Goal: Feedback & Contribution: Leave review/rating

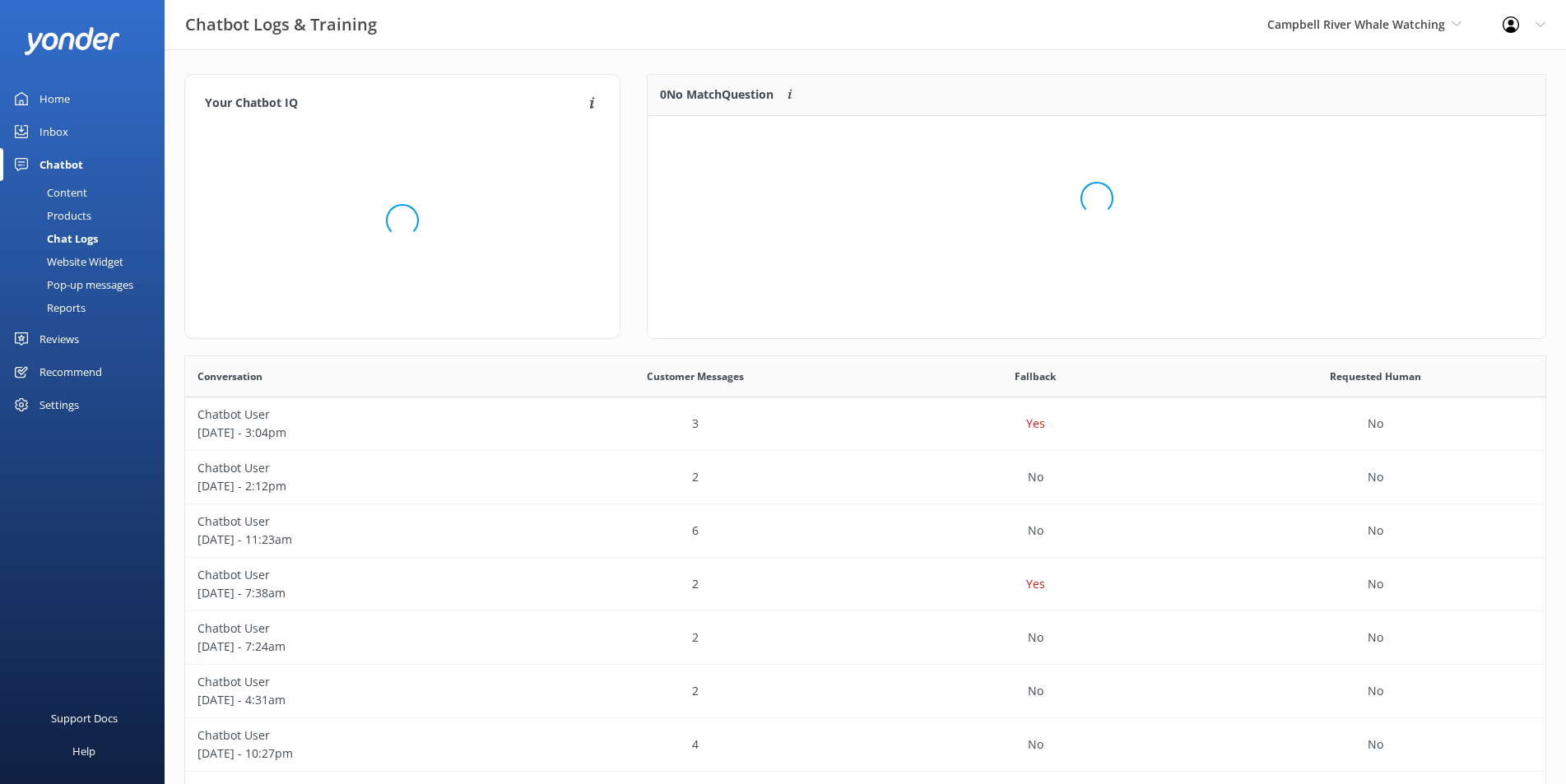
scroll to position [192, 883]
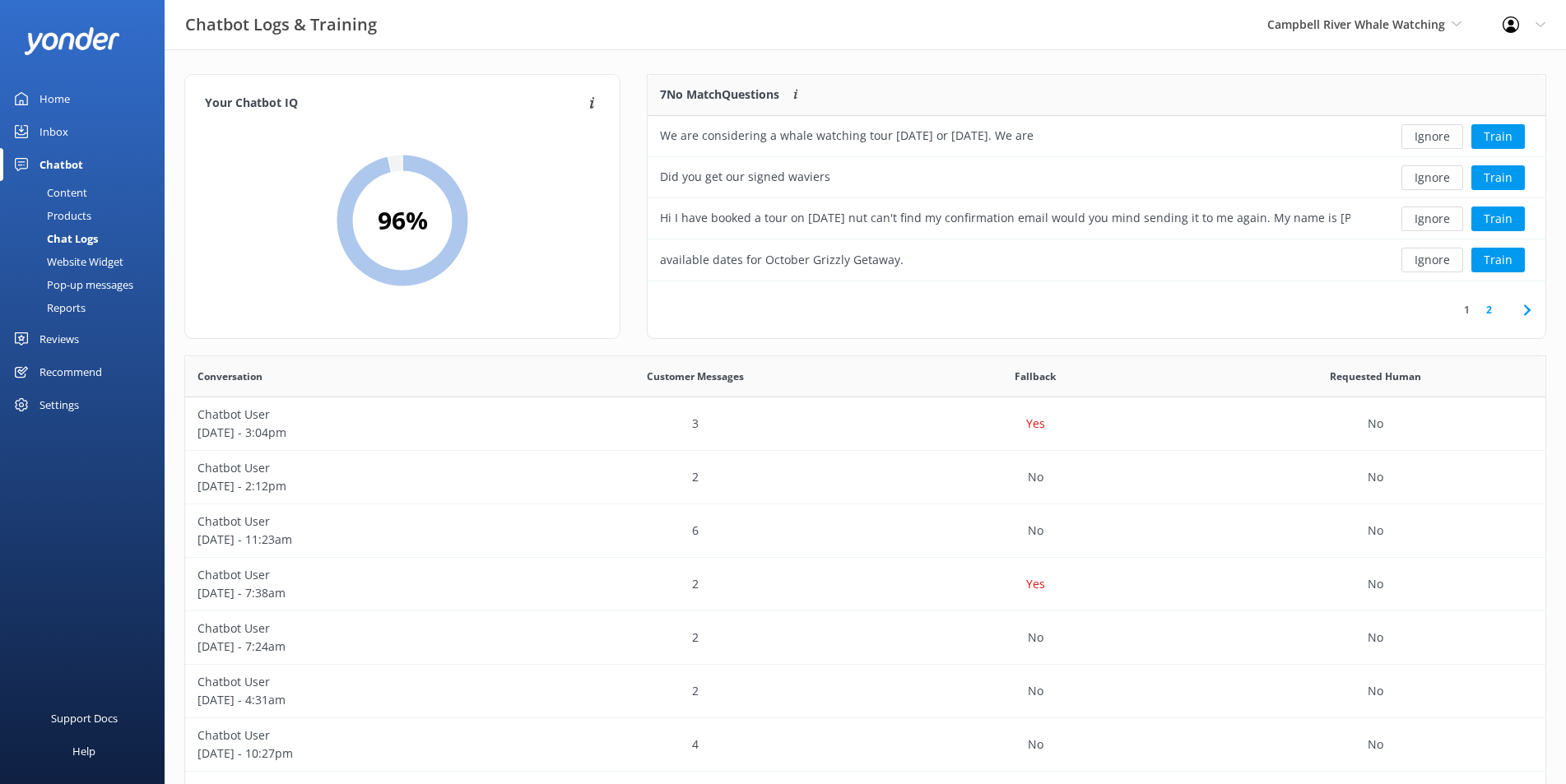
click at [54, 105] on div "Home" at bounding box center [54, 98] width 31 height 32
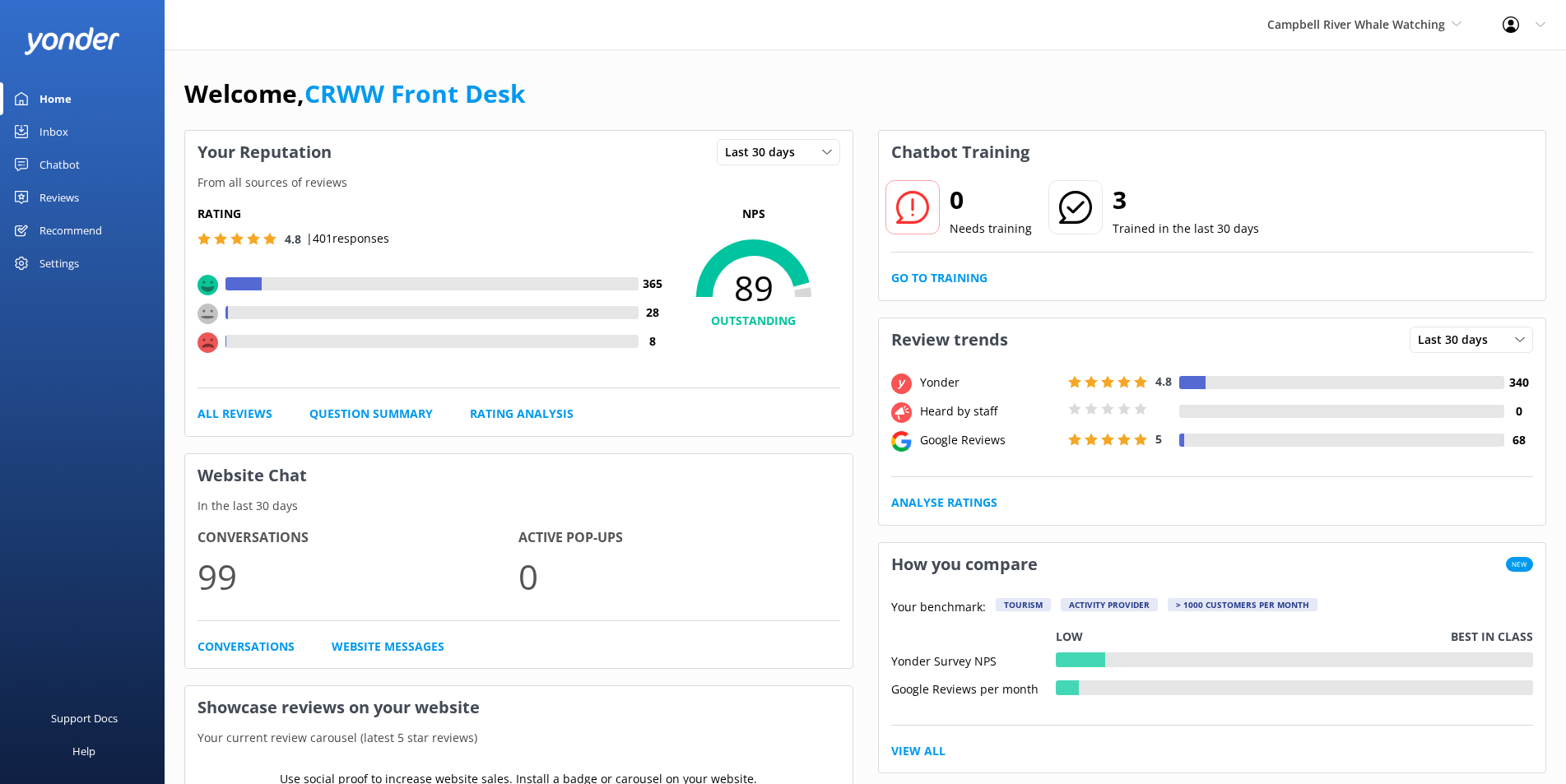
click at [49, 136] on div "Inbox" at bounding box center [53, 131] width 29 height 32
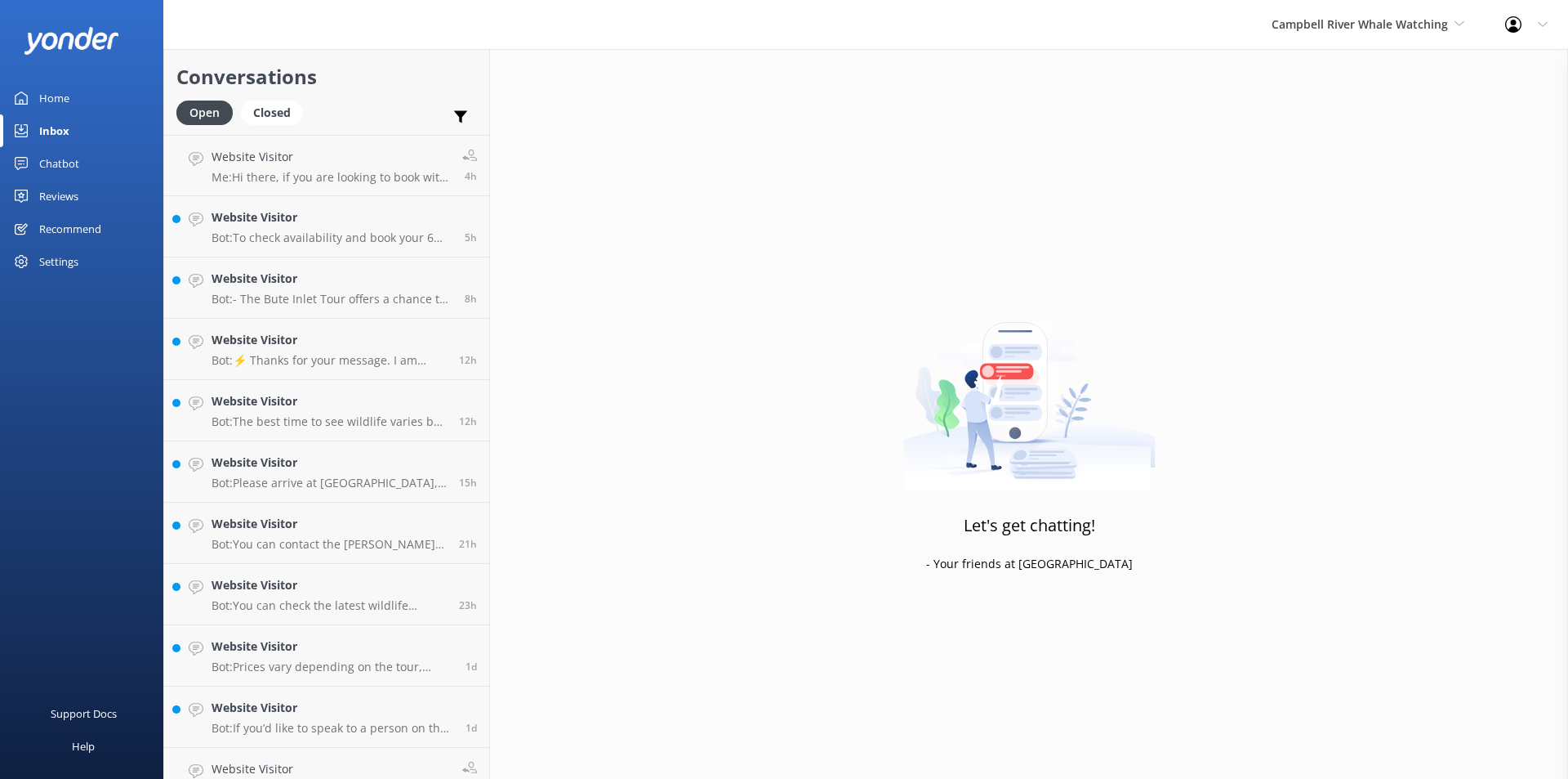
click at [87, 190] on link "Reviews" at bounding box center [81, 195] width 163 height 32
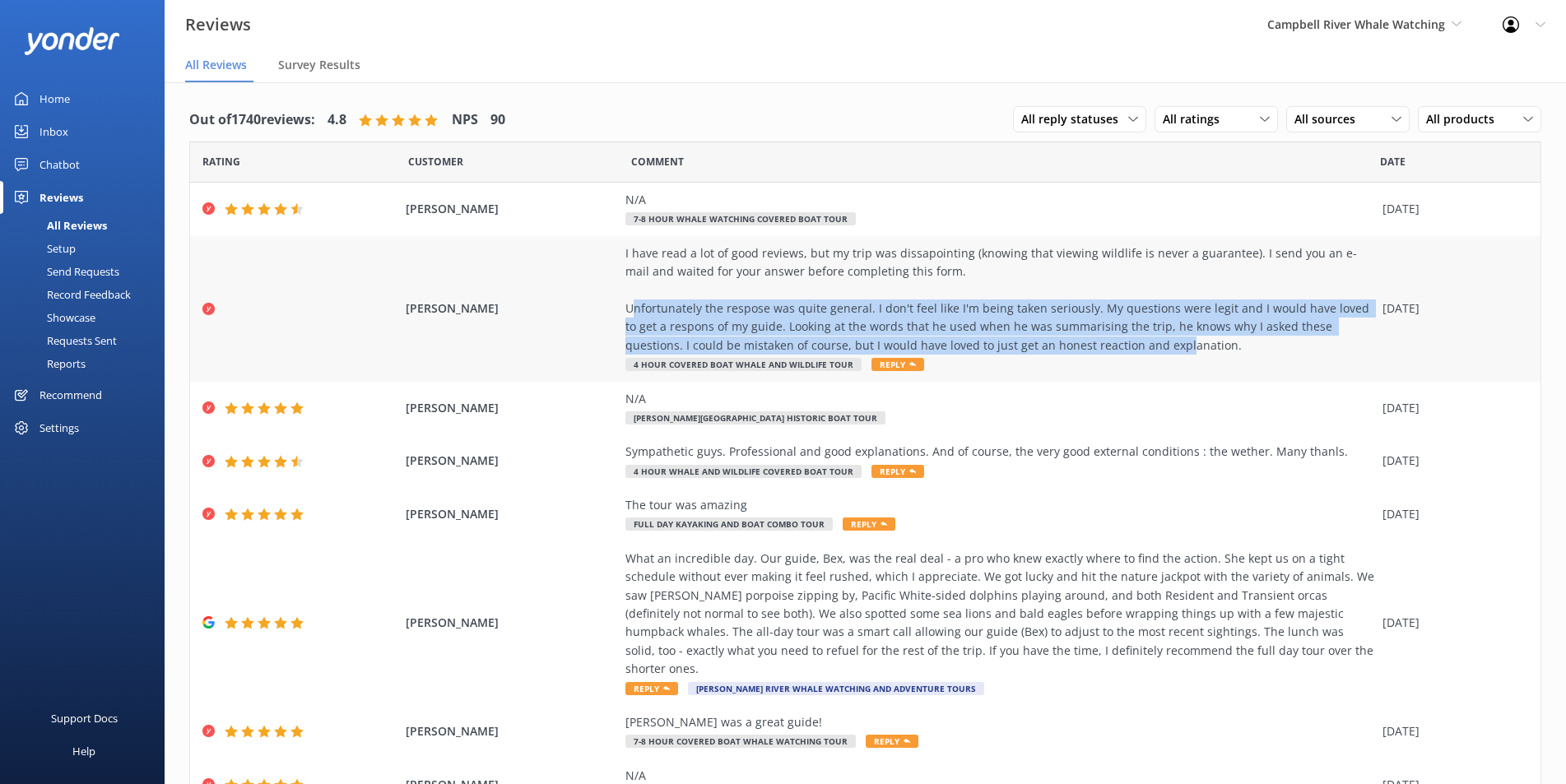
drag, startPoint x: 626, startPoint y: 310, endPoint x: 1102, endPoint y: 345, distance: 477.3
click at [1102, 345] on div "I have read a lot of good reviews, but my trip was dissapointing (knowing that …" at bounding box center [999, 299] width 748 height 110
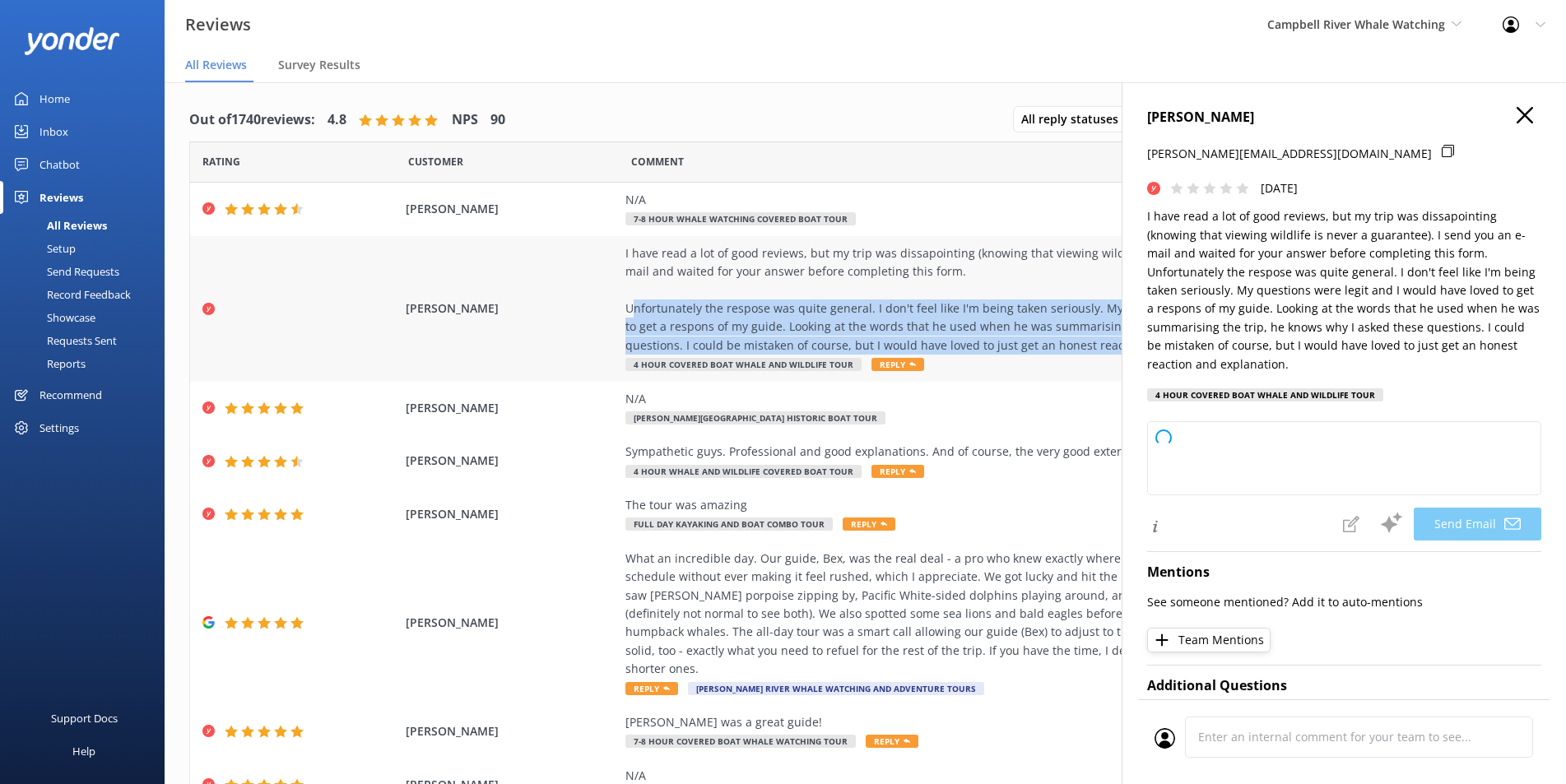
click at [929, 317] on div "I have read a lot of good reviews, but my trip was dissapointing (knowing that …" at bounding box center [999, 299] width 748 height 110
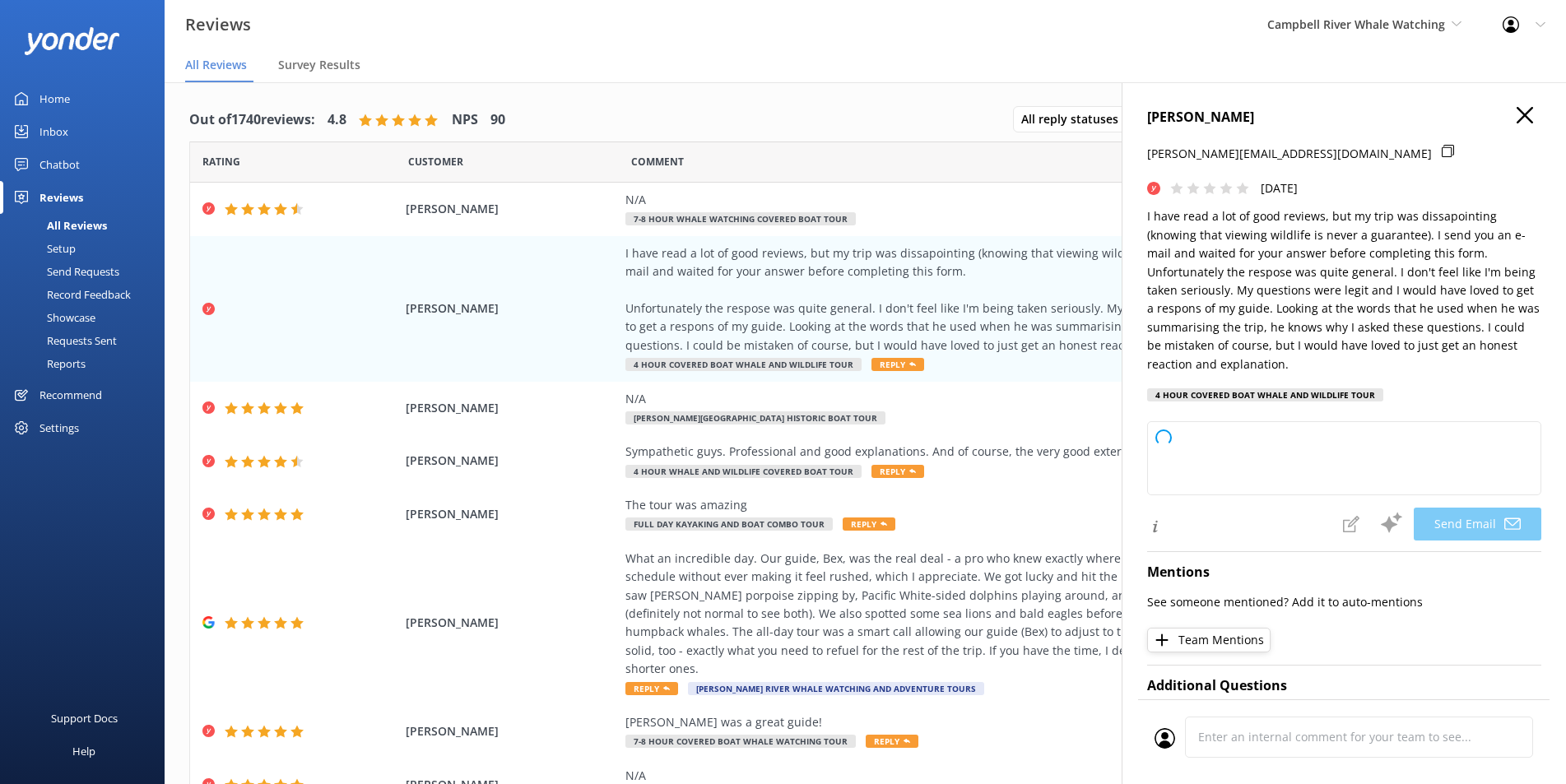
click at [1501, 113] on h4 "[PERSON_NAME]" at bounding box center [1343, 117] width 394 height 22
type textarea "Dear [PERSON_NAME], Thank you for sharing your feedback, and we’re truly sorry …"
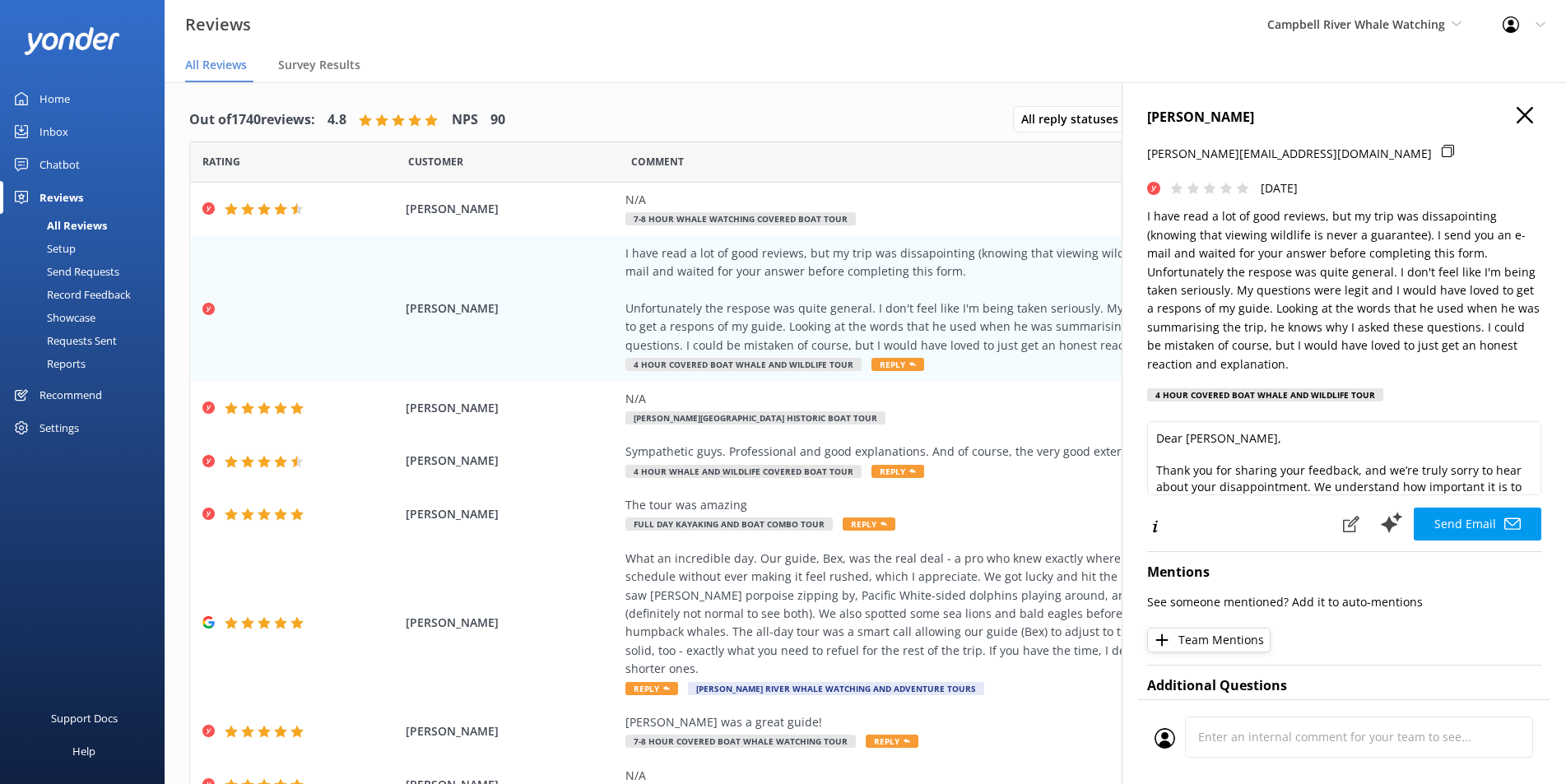
click at [1516, 112] on use at bounding box center [1524, 115] width 17 height 17
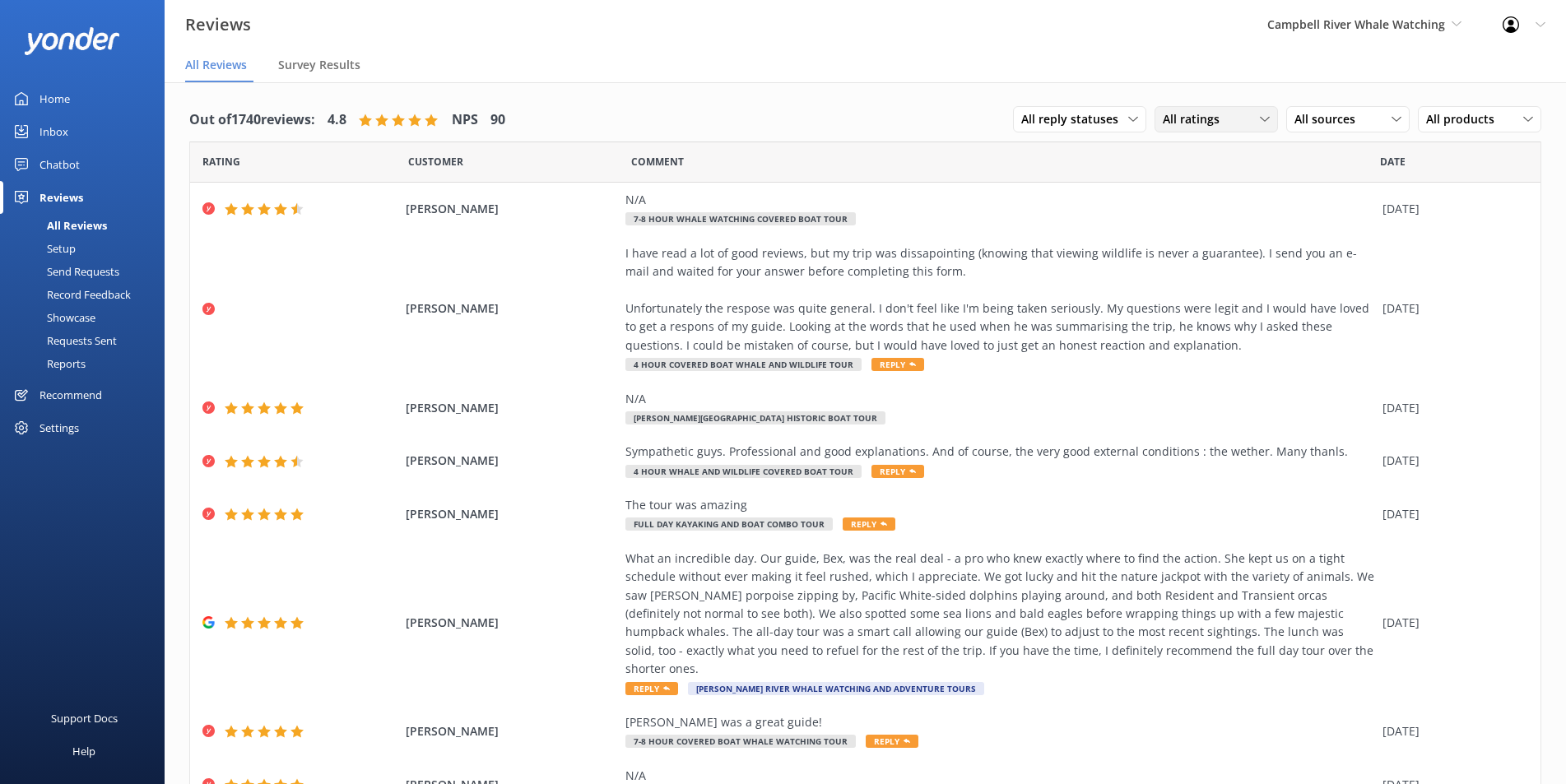
click at [1175, 117] on span "All ratings" at bounding box center [1196, 119] width 67 height 18
click at [1207, 257] on div "Detractors" at bounding box center [1216, 253] width 76 height 17
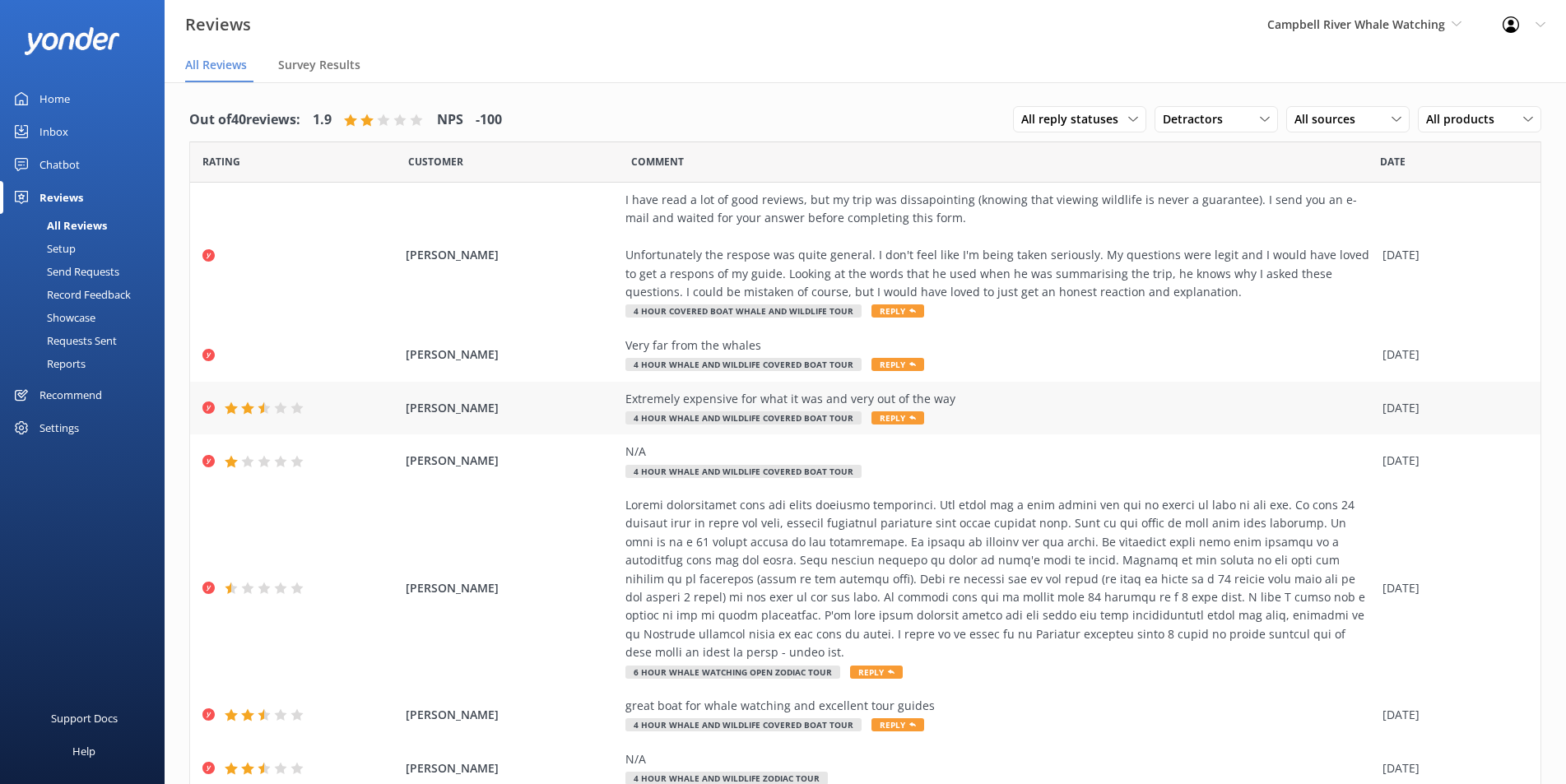
scroll to position [82, 0]
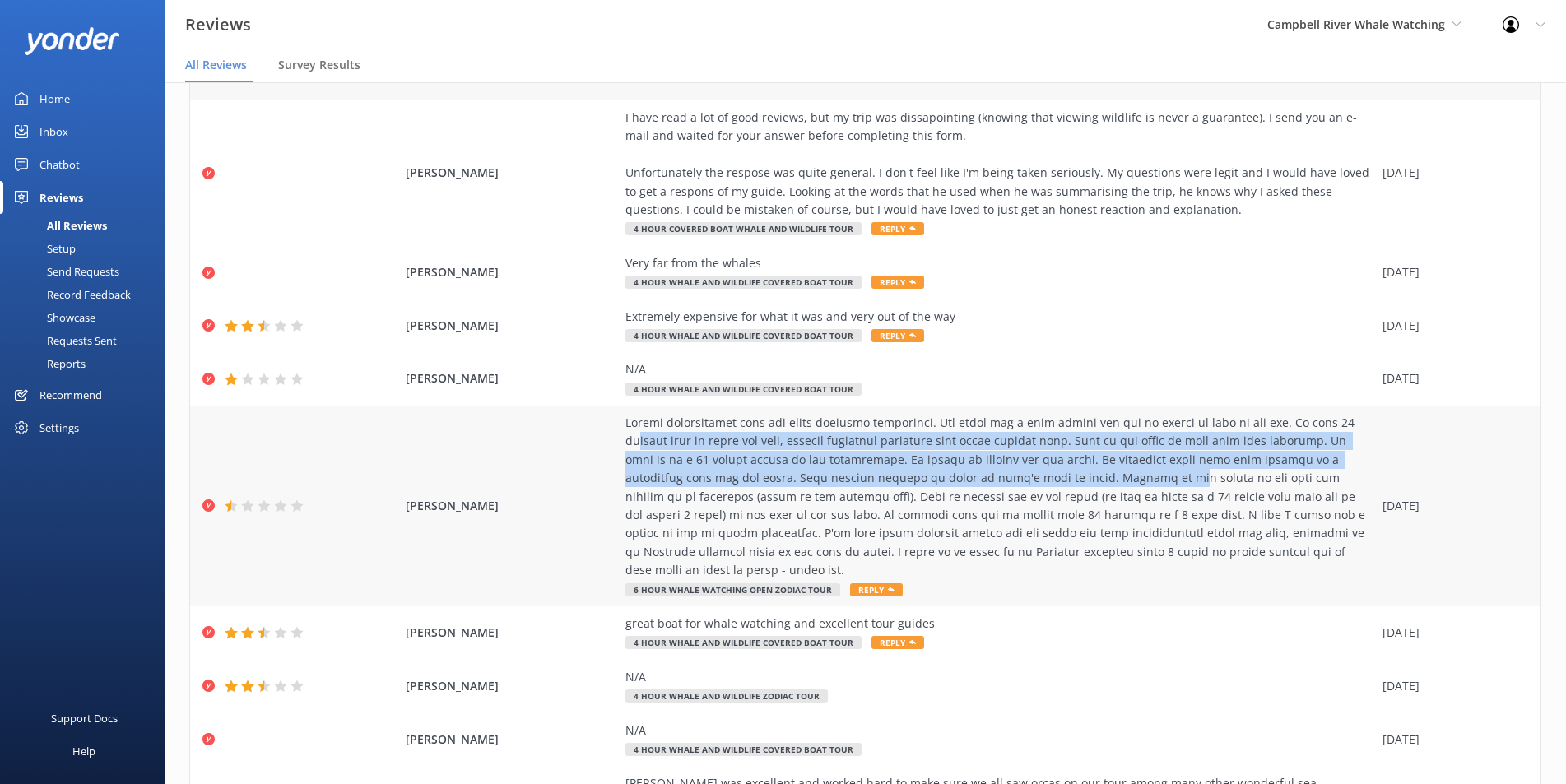
drag, startPoint x: 631, startPoint y: 434, endPoint x: 1093, endPoint y: 472, distance: 463.6
click at [1093, 472] on div at bounding box center [999, 497] width 748 height 166
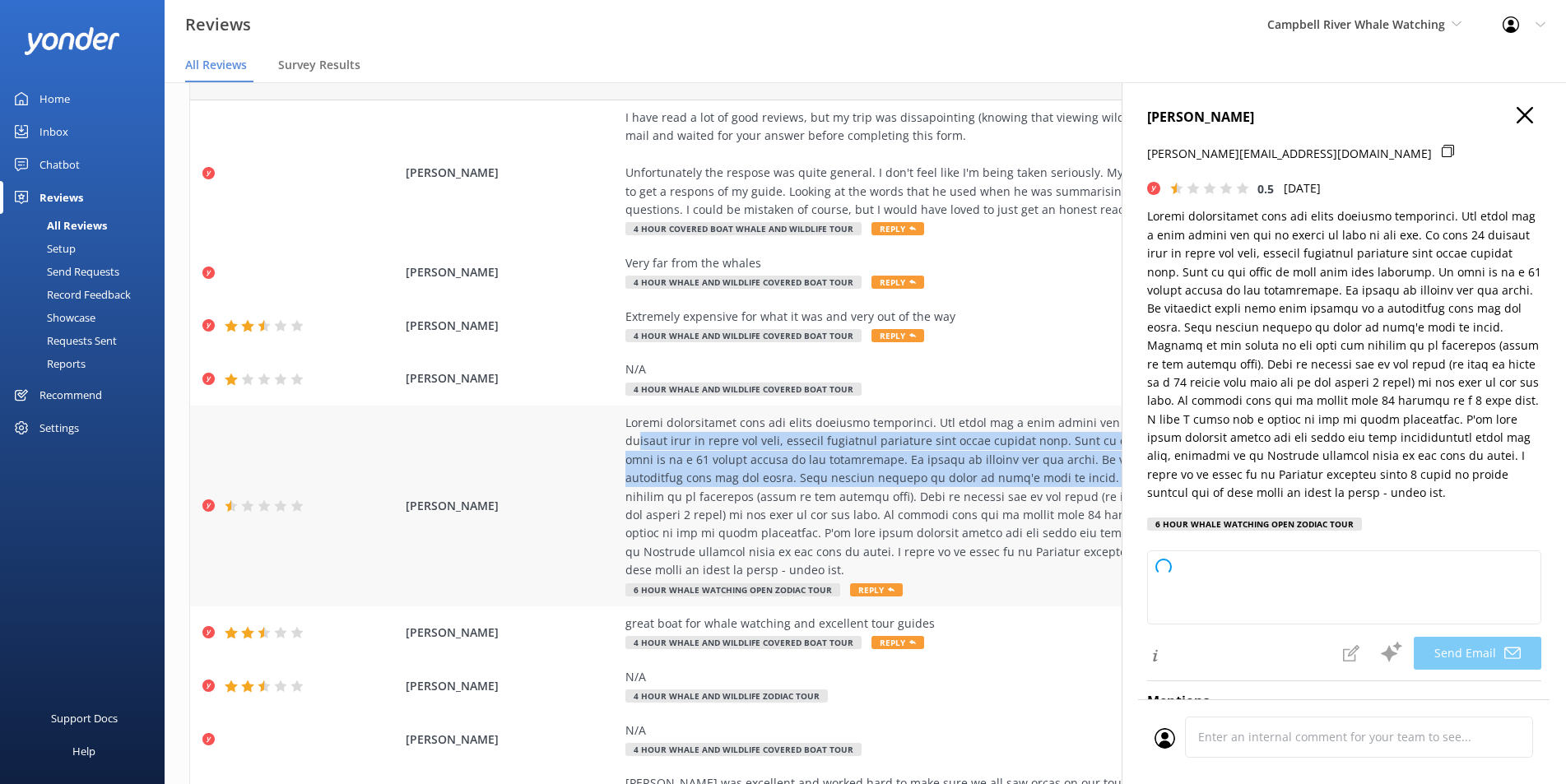
click at [1040, 443] on div at bounding box center [999, 497] width 748 height 166
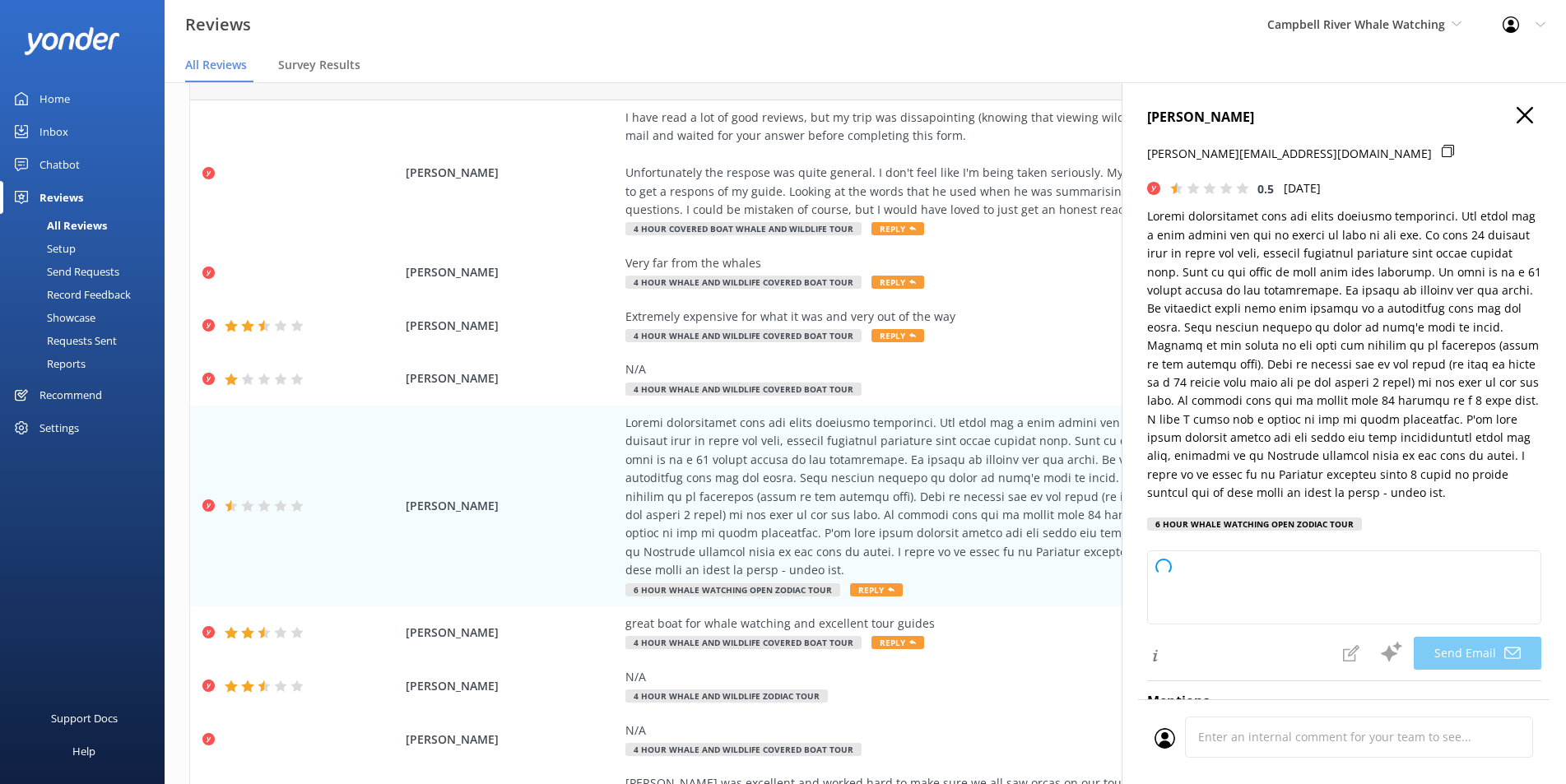
click at [1515, 103] on div "[PERSON_NAME] [PERSON_NAME][EMAIL_ADDRESS][DOMAIN_NAME] 0.5 [DATE] 6 Hour Whale…" at bounding box center [1343, 474] width 444 height 784
click at [1516, 117] on icon at bounding box center [1524, 115] width 17 height 17
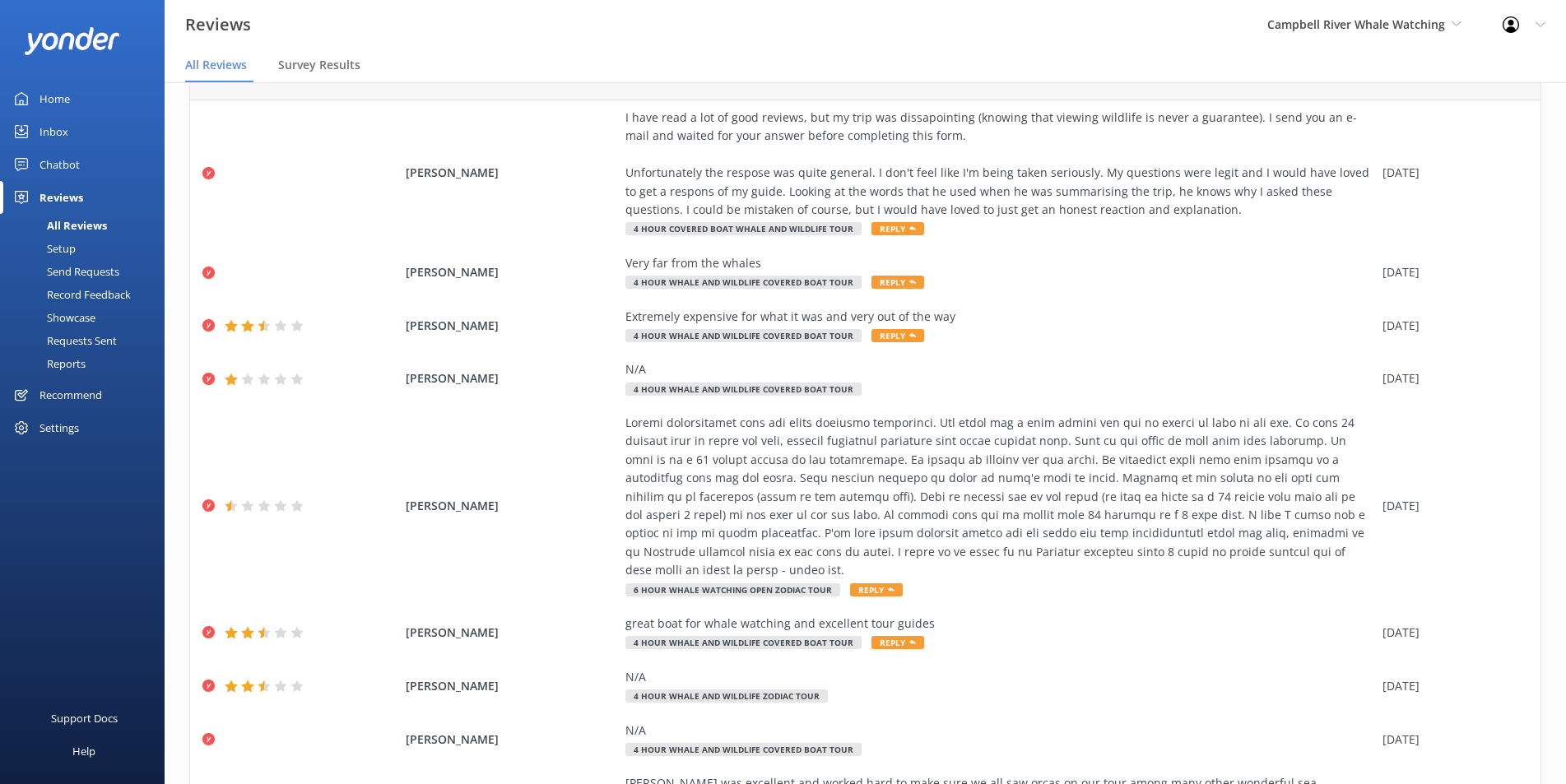
click at [1511, 117] on div "[PERSON_NAME] I have read a lot of good reviews, but my trip was dissapointing …" at bounding box center [865, 172] width 1350 height 146
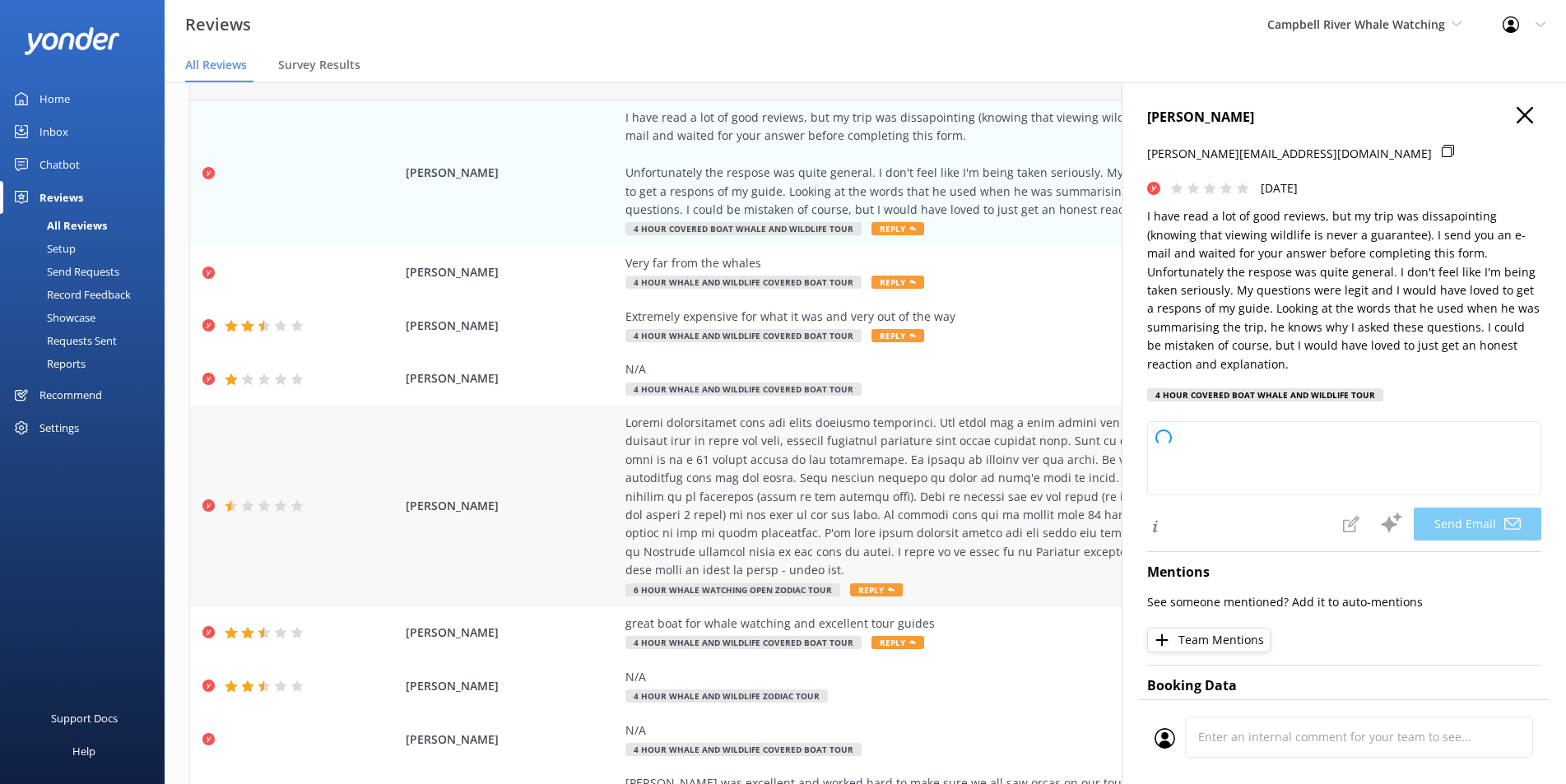
click at [868, 527] on div at bounding box center [999, 497] width 748 height 166
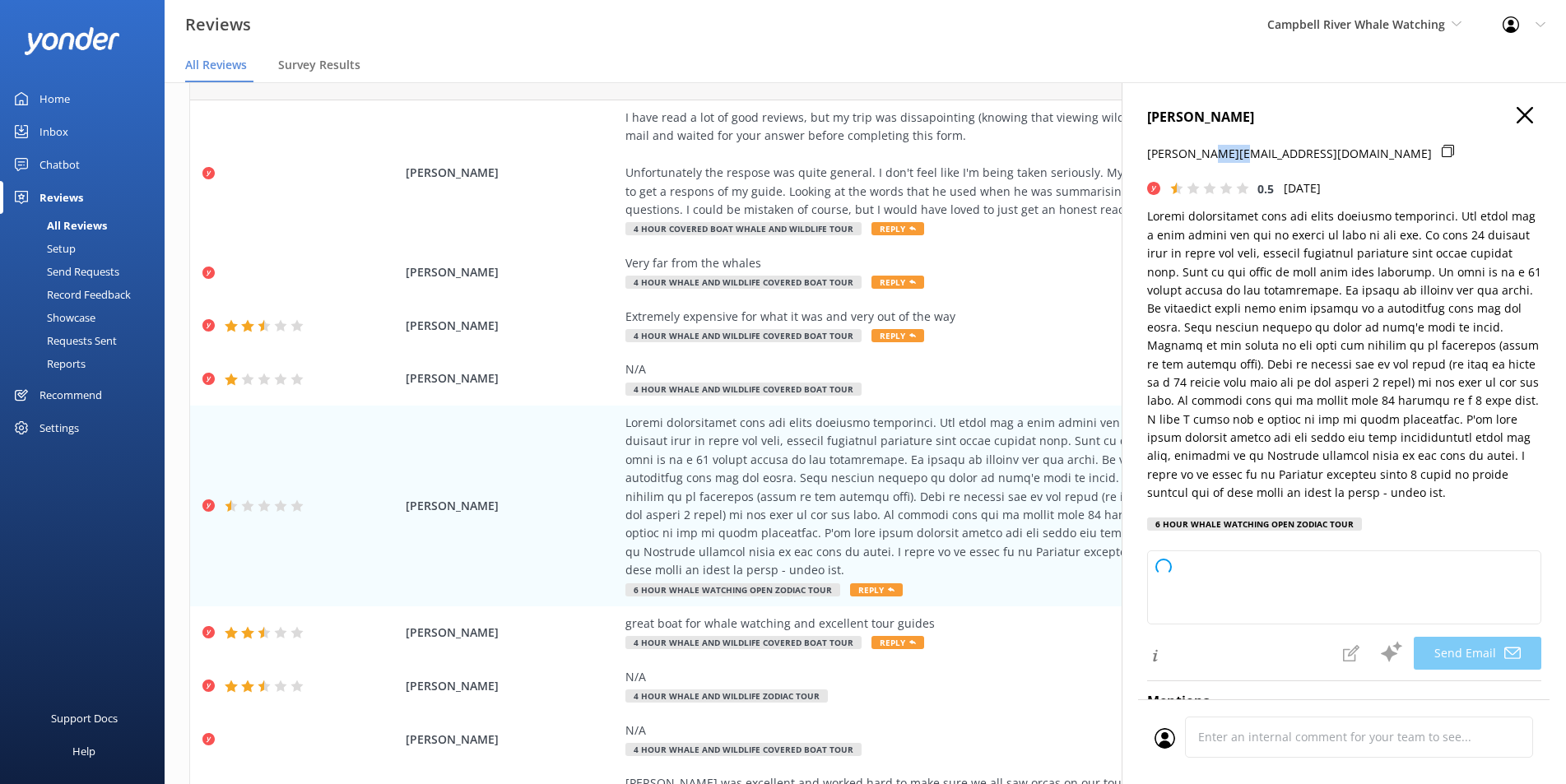
drag, startPoint x: 1198, startPoint y: 155, endPoint x: 1225, endPoint y: 159, distance: 27.3
click at [1225, 159] on p "[PERSON_NAME][EMAIL_ADDRESS][DOMAIN_NAME]" at bounding box center [1289, 154] width 285 height 18
copy p "ensci"
click at [1182, 160] on p "[PERSON_NAME][EMAIL_ADDRESS][DOMAIN_NAME]" at bounding box center [1289, 154] width 285 height 18
drag, startPoint x: 1273, startPoint y: 117, endPoint x: 1152, endPoint y: 126, distance: 121.3
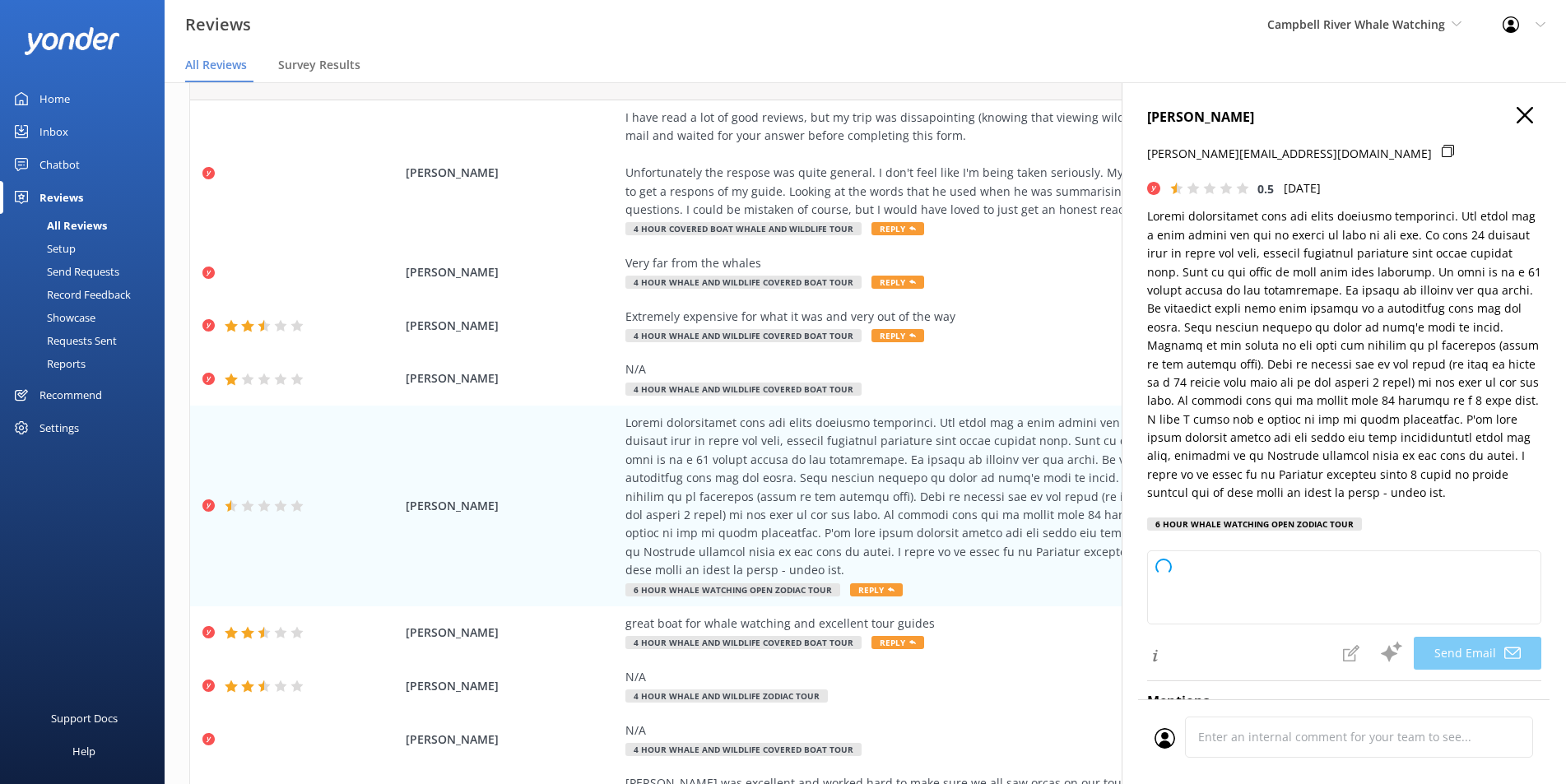
click at [1152, 126] on h4 "[PERSON_NAME]" at bounding box center [1343, 117] width 394 height 22
drag, startPoint x: 1212, startPoint y: 115, endPoint x: 1284, endPoint y: 122, distance: 72.3
click at [1284, 122] on h4 "[PERSON_NAME]" at bounding box center [1343, 117] width 394 height 22
copy h4 "[PERSON_NAME]"
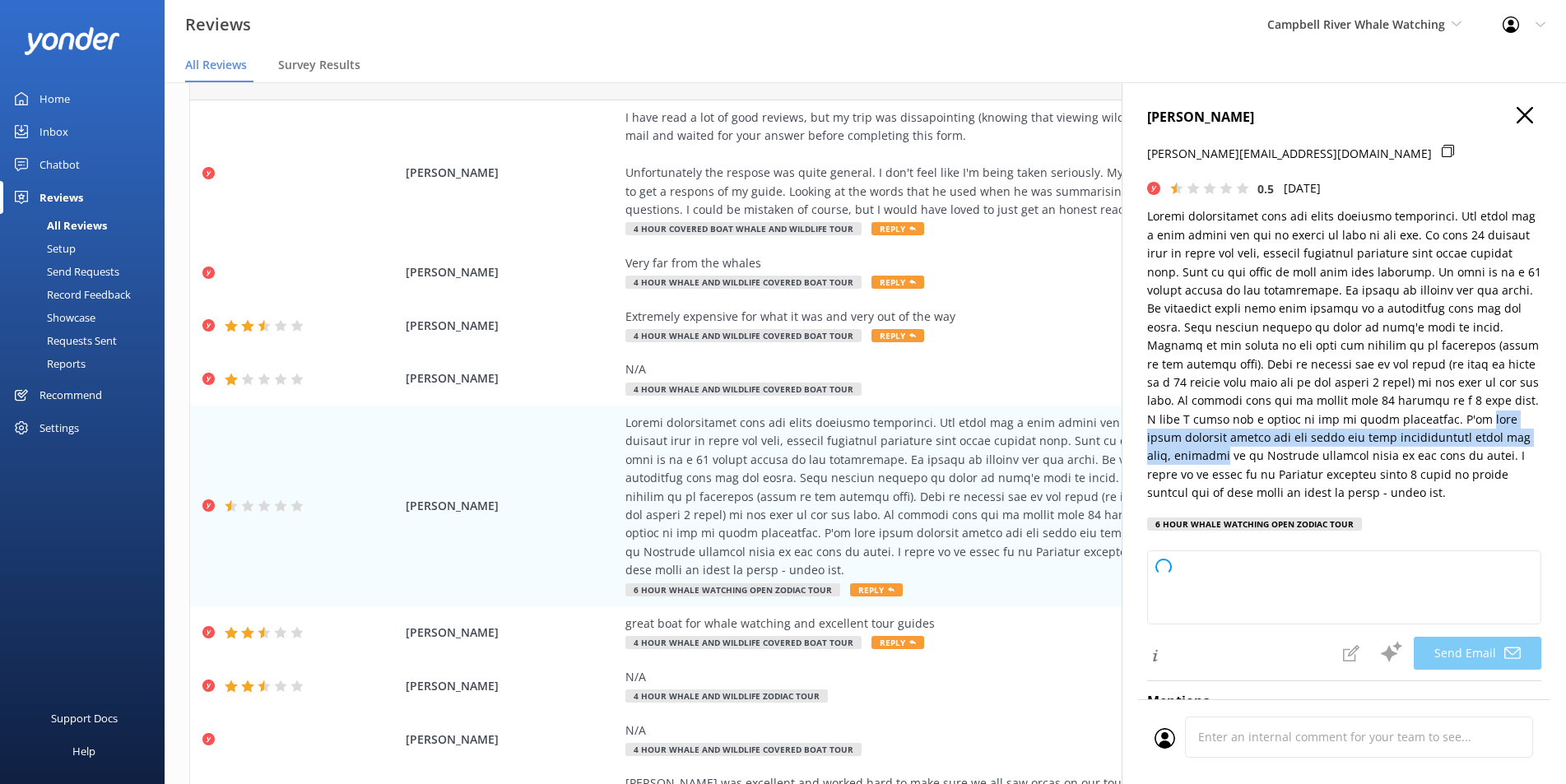
drag, startPoint x: 1233, startPoint y: 442, endPoint x: 1362, endPoint y: 449, distance: 129.2
click at [1362, 449] on p at bounding box center [1343, 354] width 394 height 294
click at [1277, 378] on p at bounding box center [1343, 354] width 394 height 294
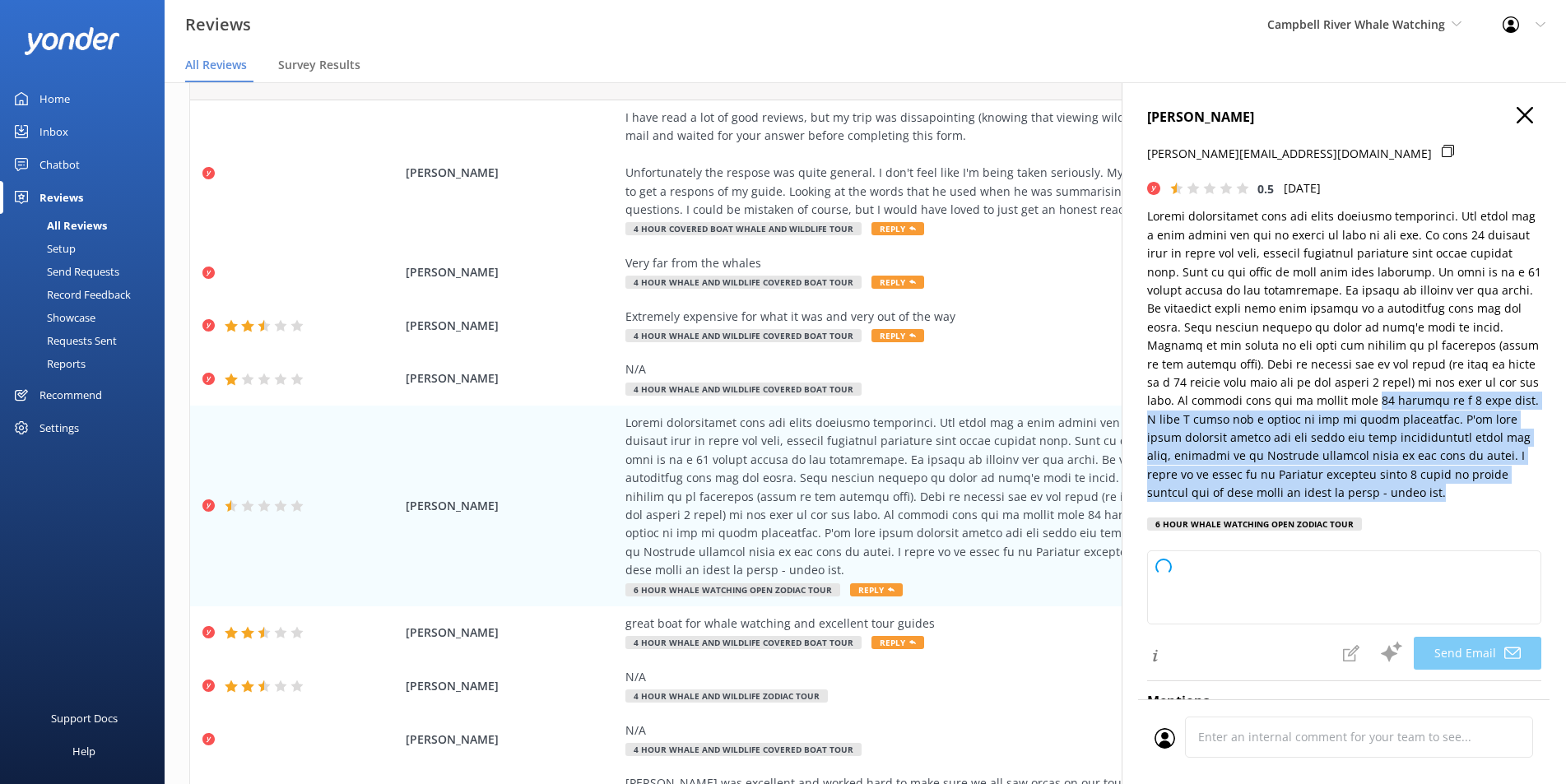
drag, startPoint x: 1185, startPoint y: 512, endPoint x: 1150, endPoint y: 412, distance: 105.9
click at [1150, 412] on p at bounding box center [1343, 354] width 394 height 294
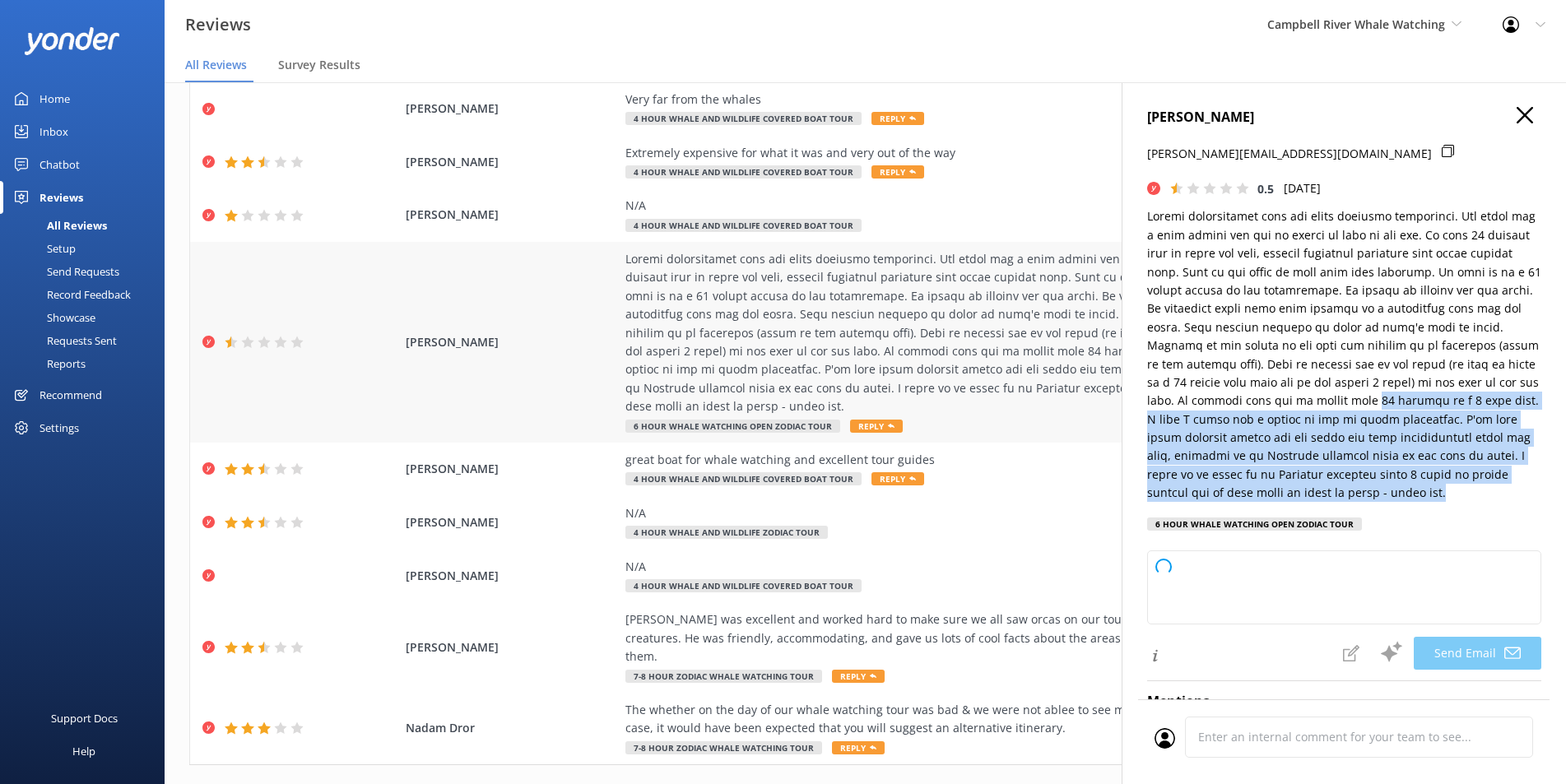
scroll to position [247, 0]
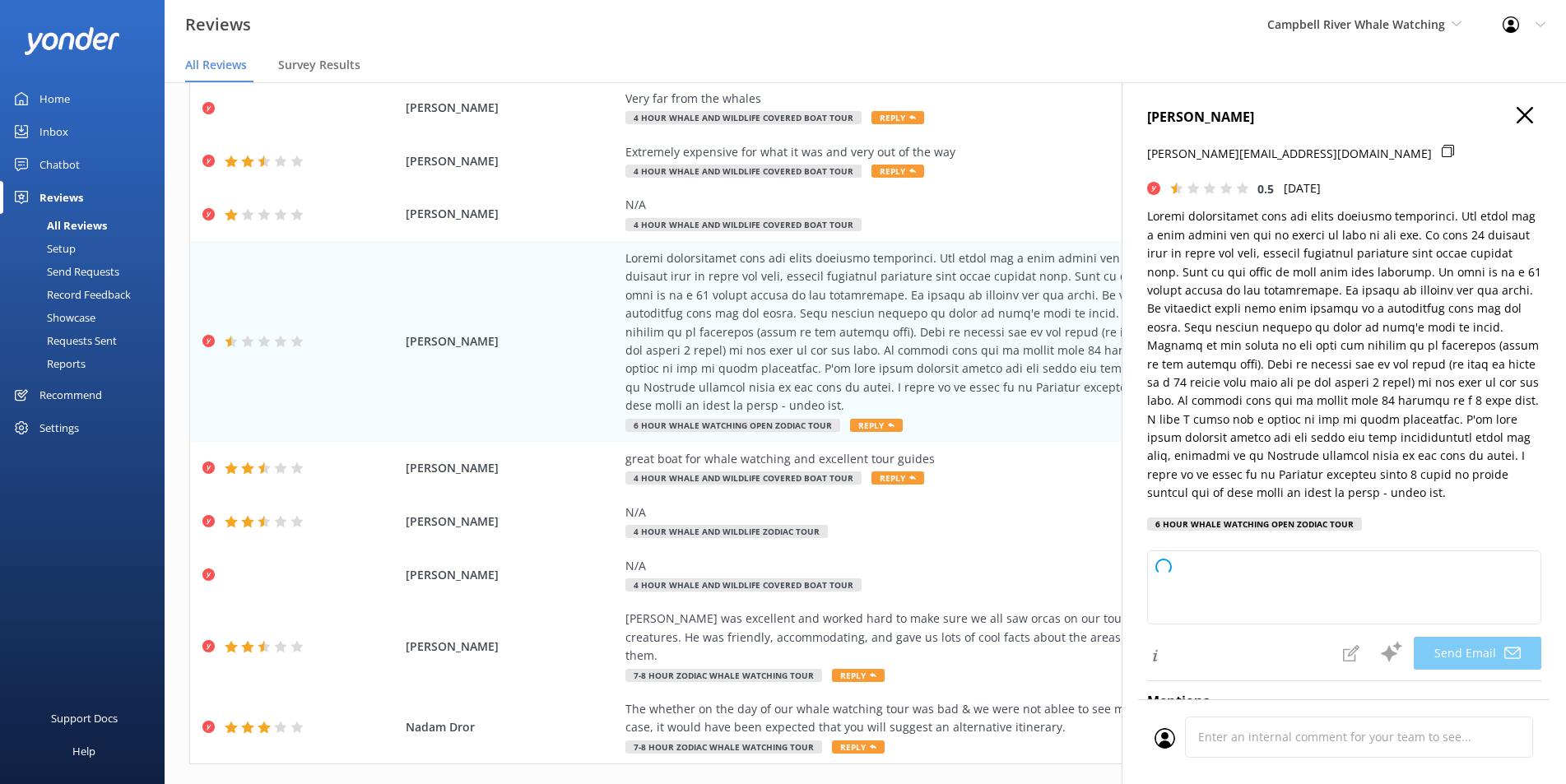
click at [1505, 134] on div "[PERSON_NAME] [PERSON_NAME][EMAIL_ADDRESS][DOMAIN_NAME] 0.5 [DATE] 6 Hour Whale…" at bounding box center [1343, 323] width 394 height 433
click at [1505, 130] on div "[PERSON_NAME] [PERSON_NAME][EMAIL_ADDRESS][DOMAIN_NAME] 0.5 [DATE] 6 Hour Whale…" at bounding box center [1343, 323] width 394 height 433
click at [1516, 124] on button at bounding box center [1524, 116] width 17 height 18
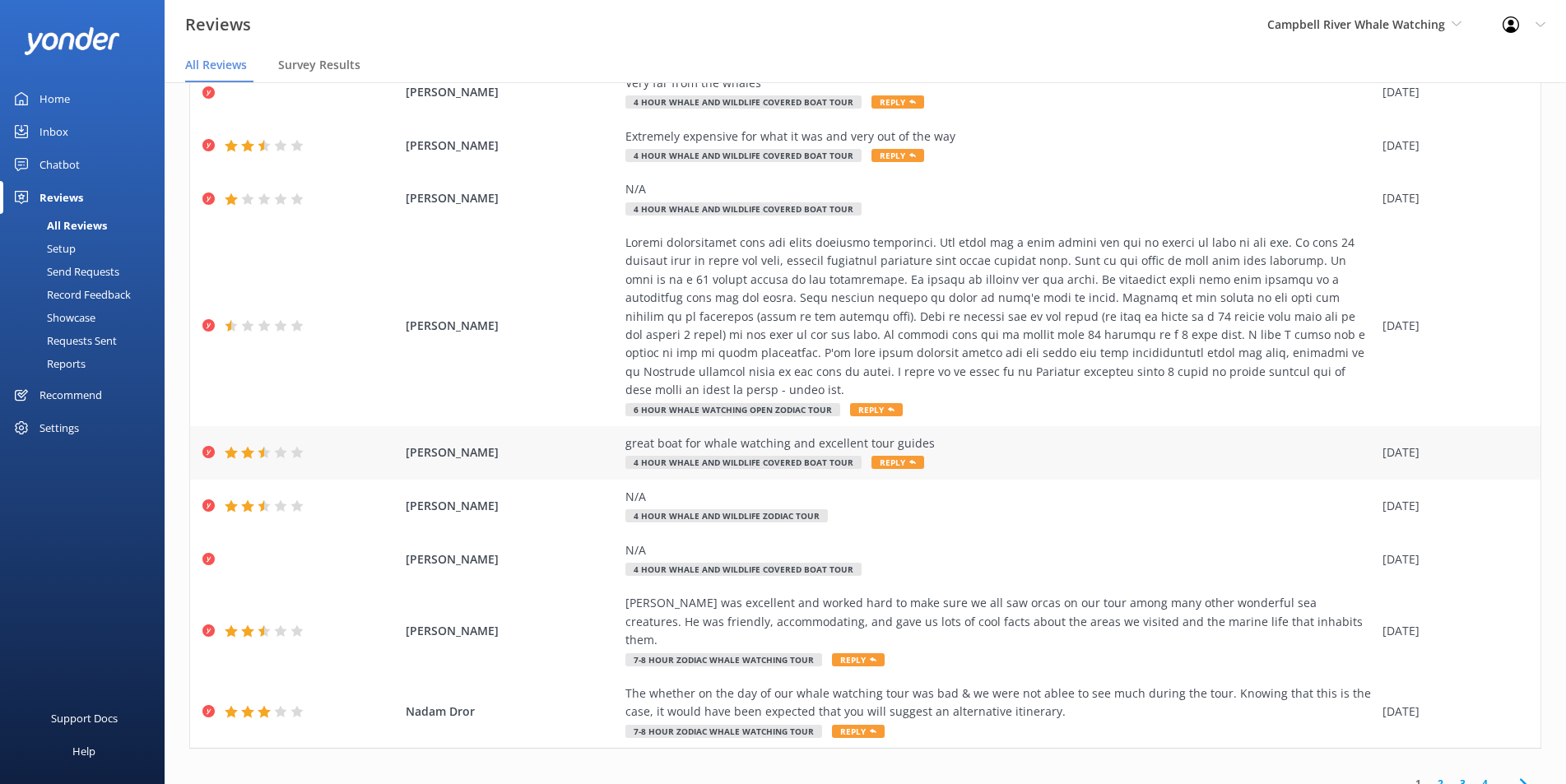
scroll to position [32, 0]
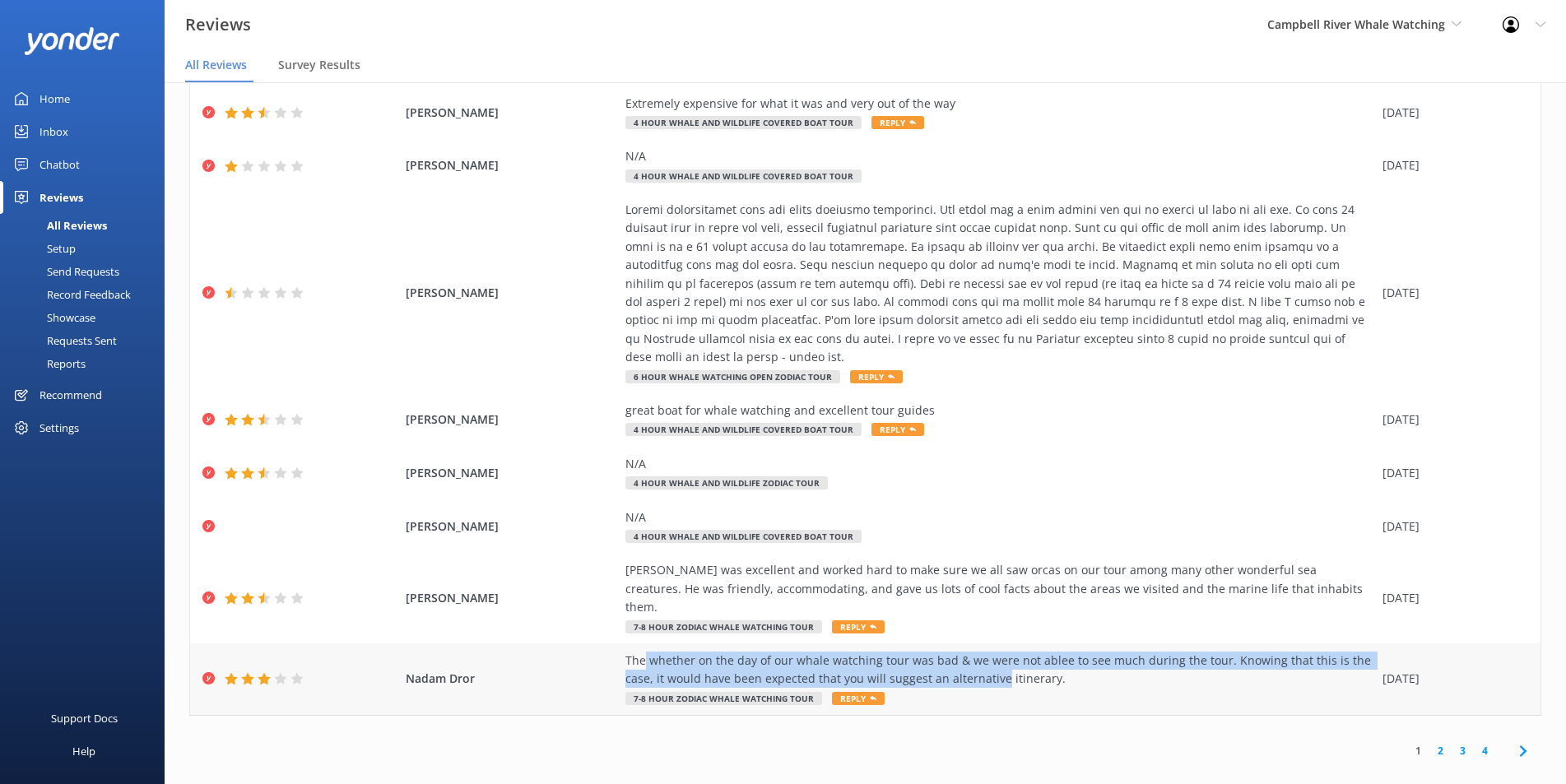
drag, startPoint x: 636, startPoint y: 650, endPoint x: 990, endPoint y: 658, distance: 354.1
click at [990, 658] on div "The whether on the day of our whale watching tour was bad & we were not ablee t…" at bounding box center [999, 670] width 748 height 37
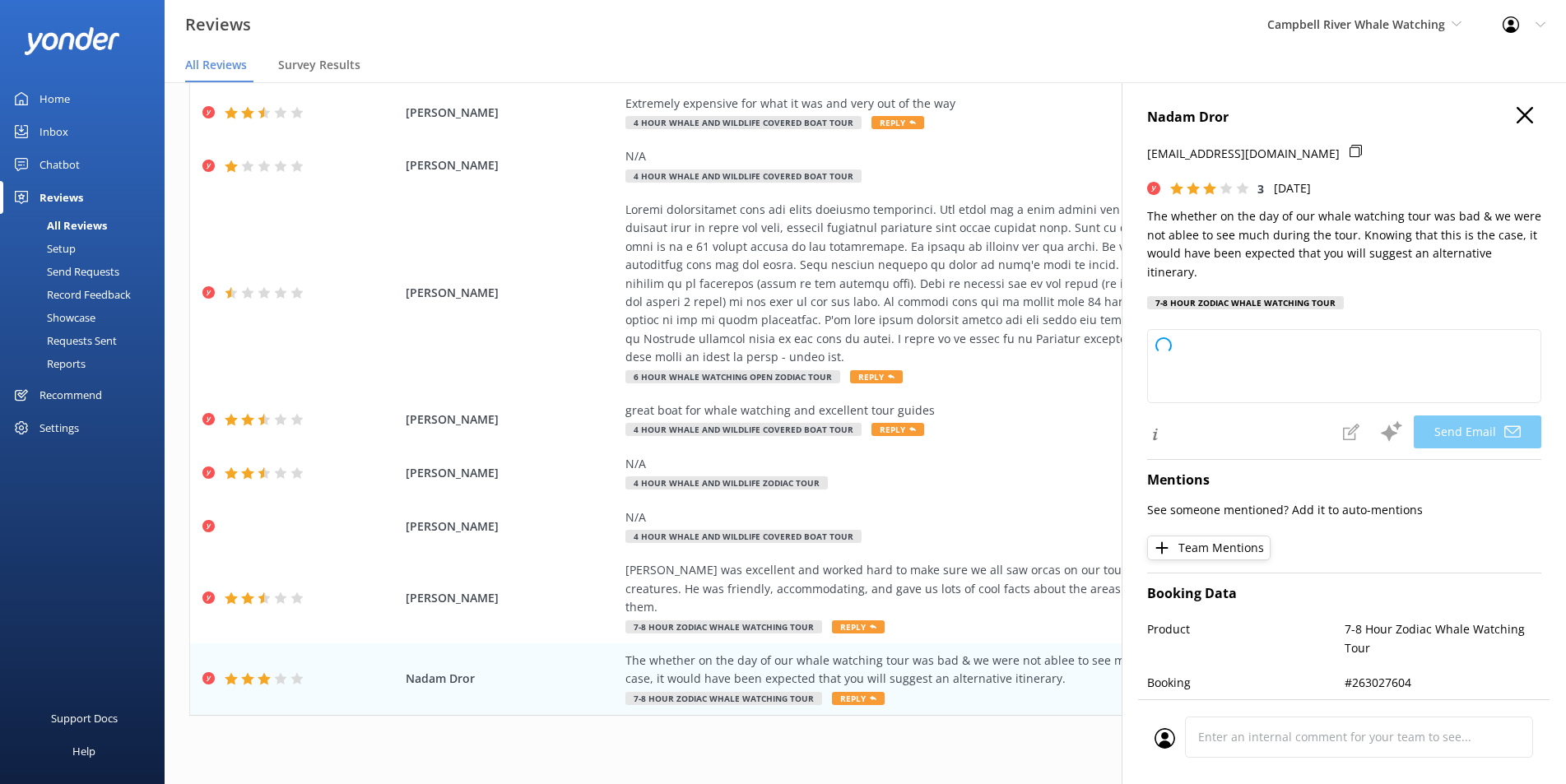
click at [1019, 742] on div "1 2 3 4" at bounding box center [865, 751] width 1352 height 37
click at [1489, 113] on h4 "Nadam Dror" at bounding box center [1343, 117] width 394 height 22
click at [1499, 113] on h4 "Nadam Dror" at bounding box center [1343, 117] width 394 height 22
click at [1516, 113] on icon at bounding box center [1524, 115] width 17 height 17
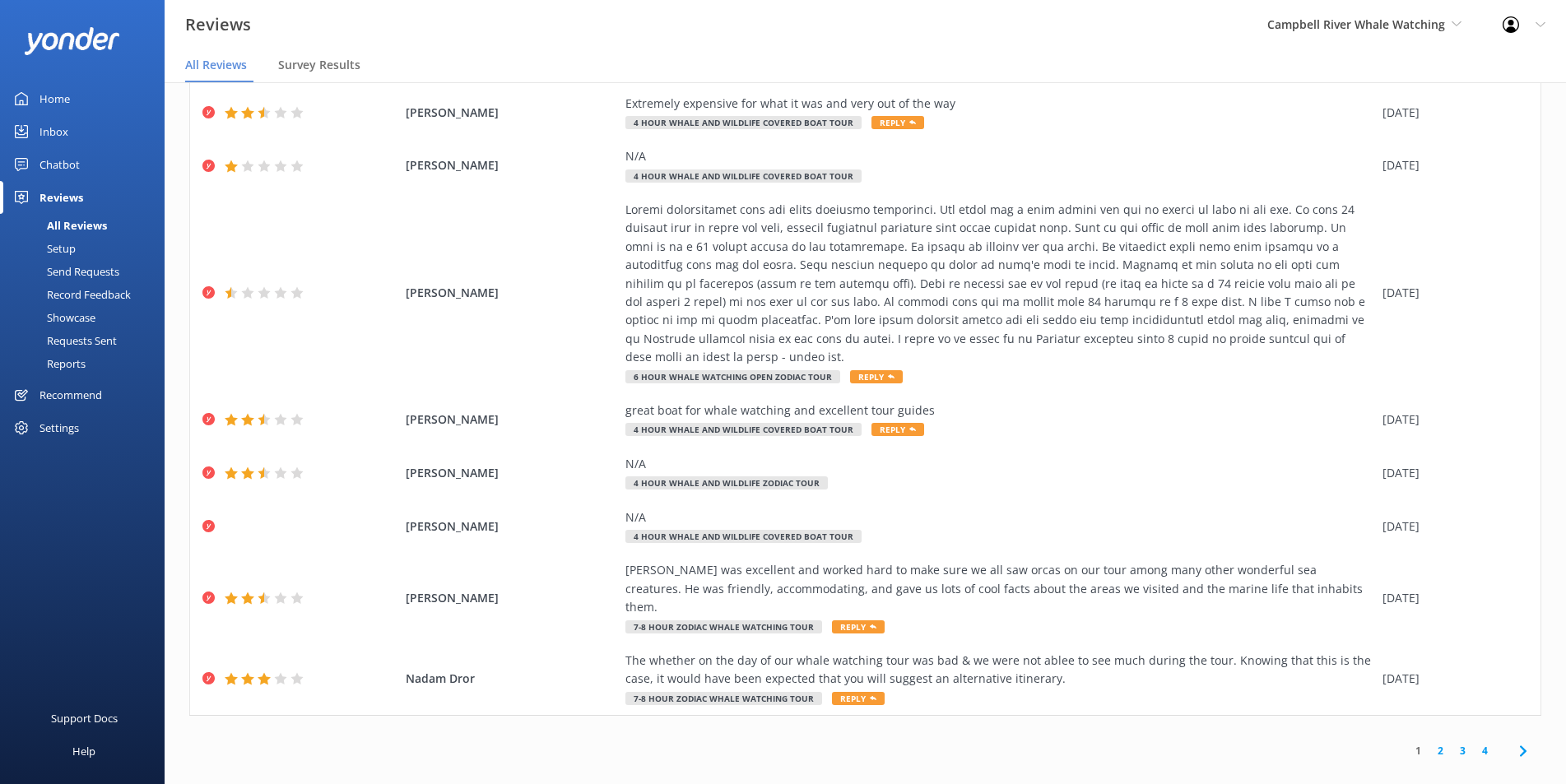
click at [1429, 742] on link "2" at bounding box center [1440, 750] width 23 height 16
click at [1408, 742] on link "1" at bounding box center [1418, 750] width 23 height 16
click at [1429, 742] on link "2" at bounding box center [1440, 750] width 23 height 16
click at [1451, 742] on link "3" at bounding box center [1462, 750] width 23 height 16
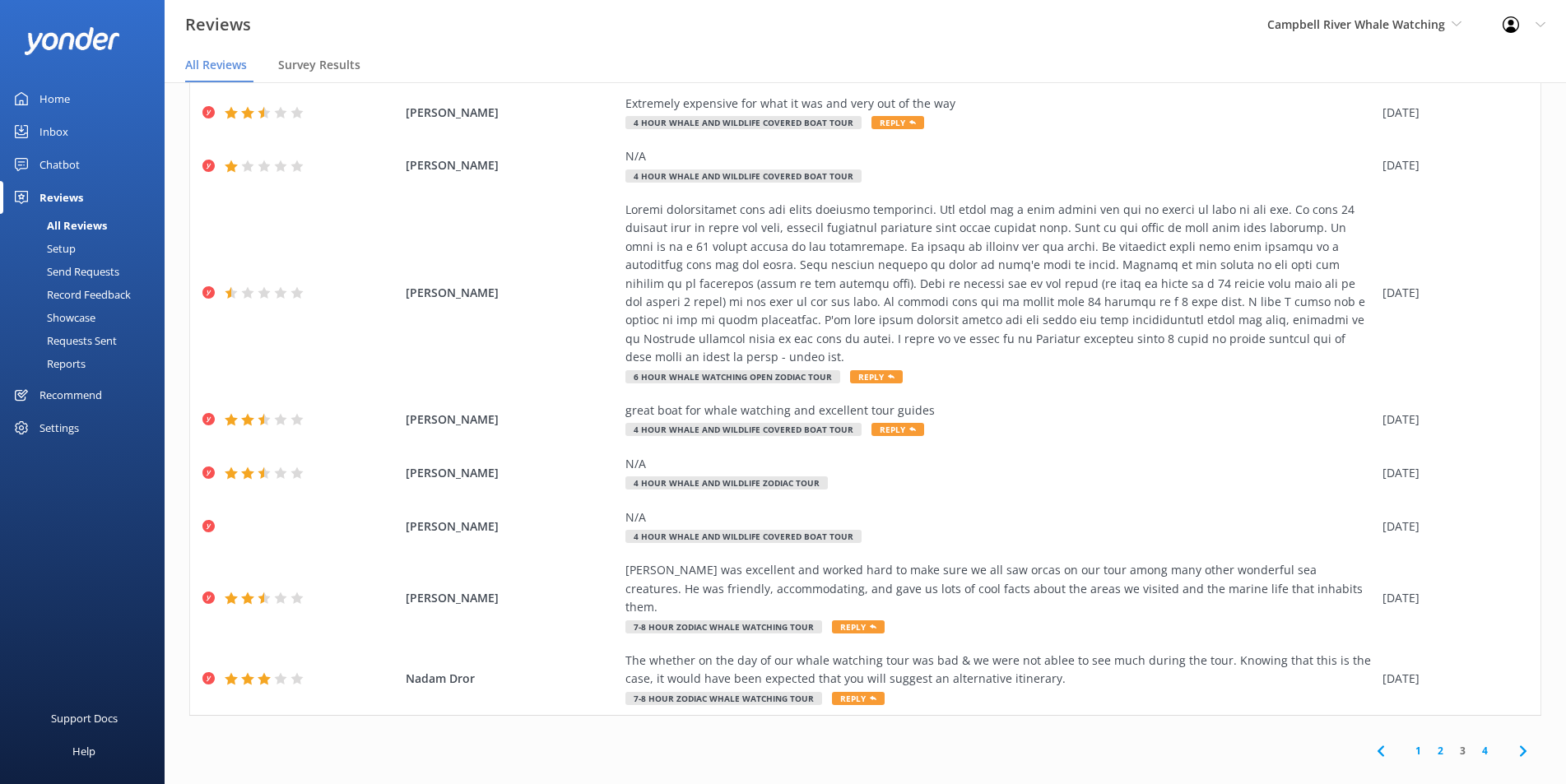
click at [1473, 742] on link "4" at bounding box center [1484, 750] width 23 height 16
click at [1444, 742] on link "1" at bounding box center [1455, 750] width 23 height 16
click at [1407, 742] on link "1" at bounding box center [1418, 750] width 23 height 16
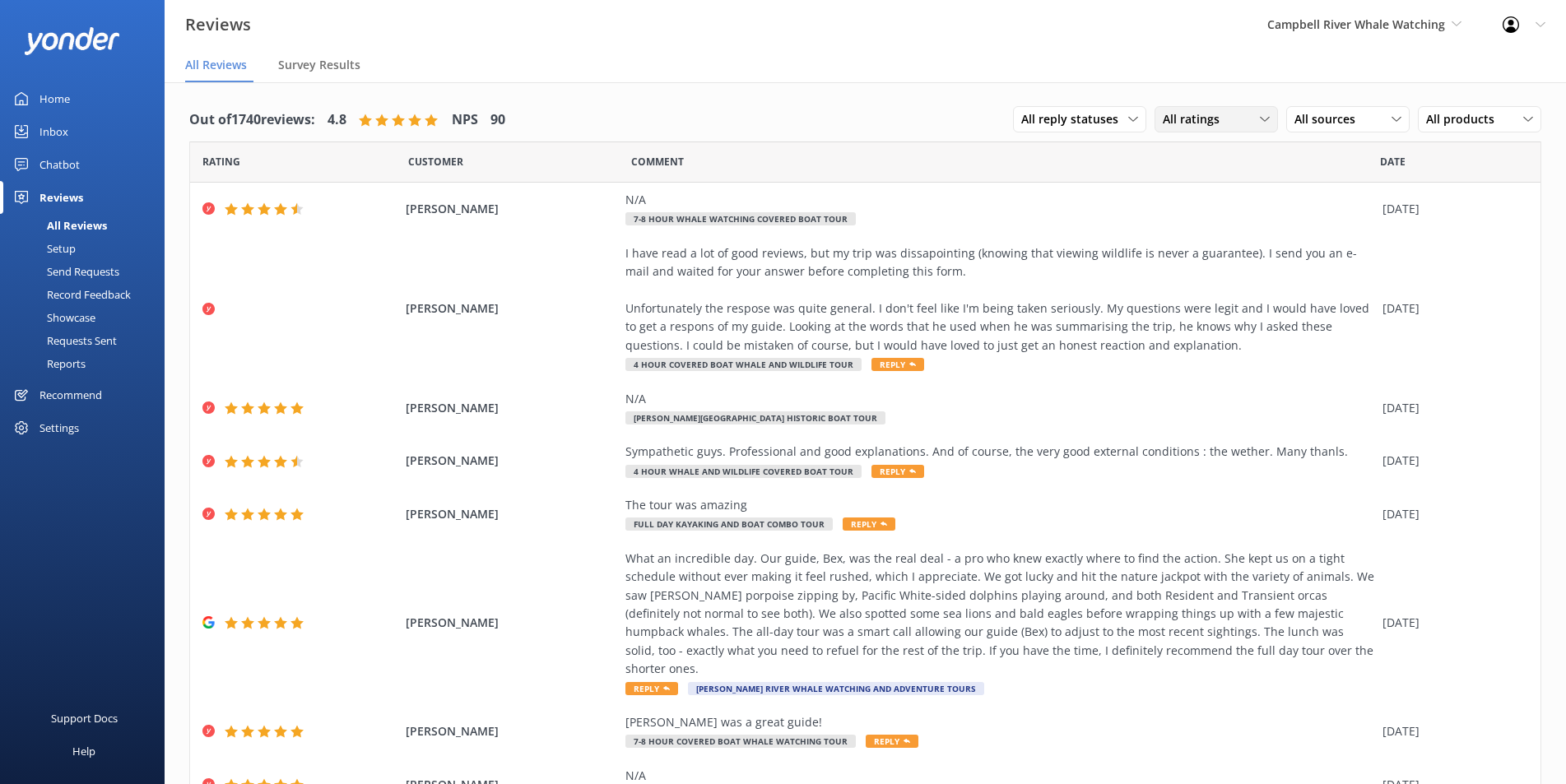
click at [1202, 118] on span "All ratings" at bounding box center [1196, 119] width 67 height 18
click at [1174, 238] on link "Detractors" at bounding box center [1228, 252] width 147 height 32
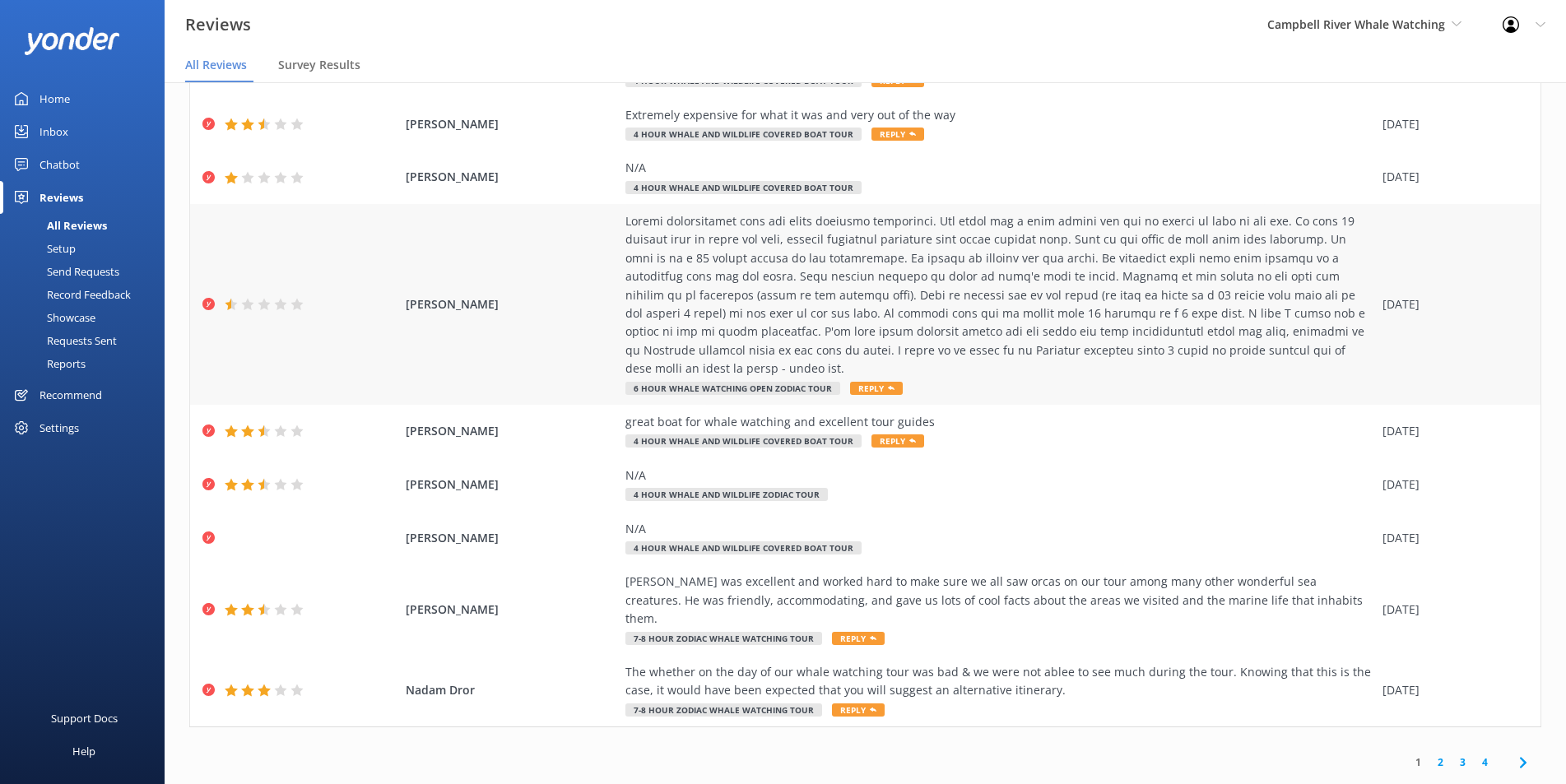
scroll to position [32, 0]
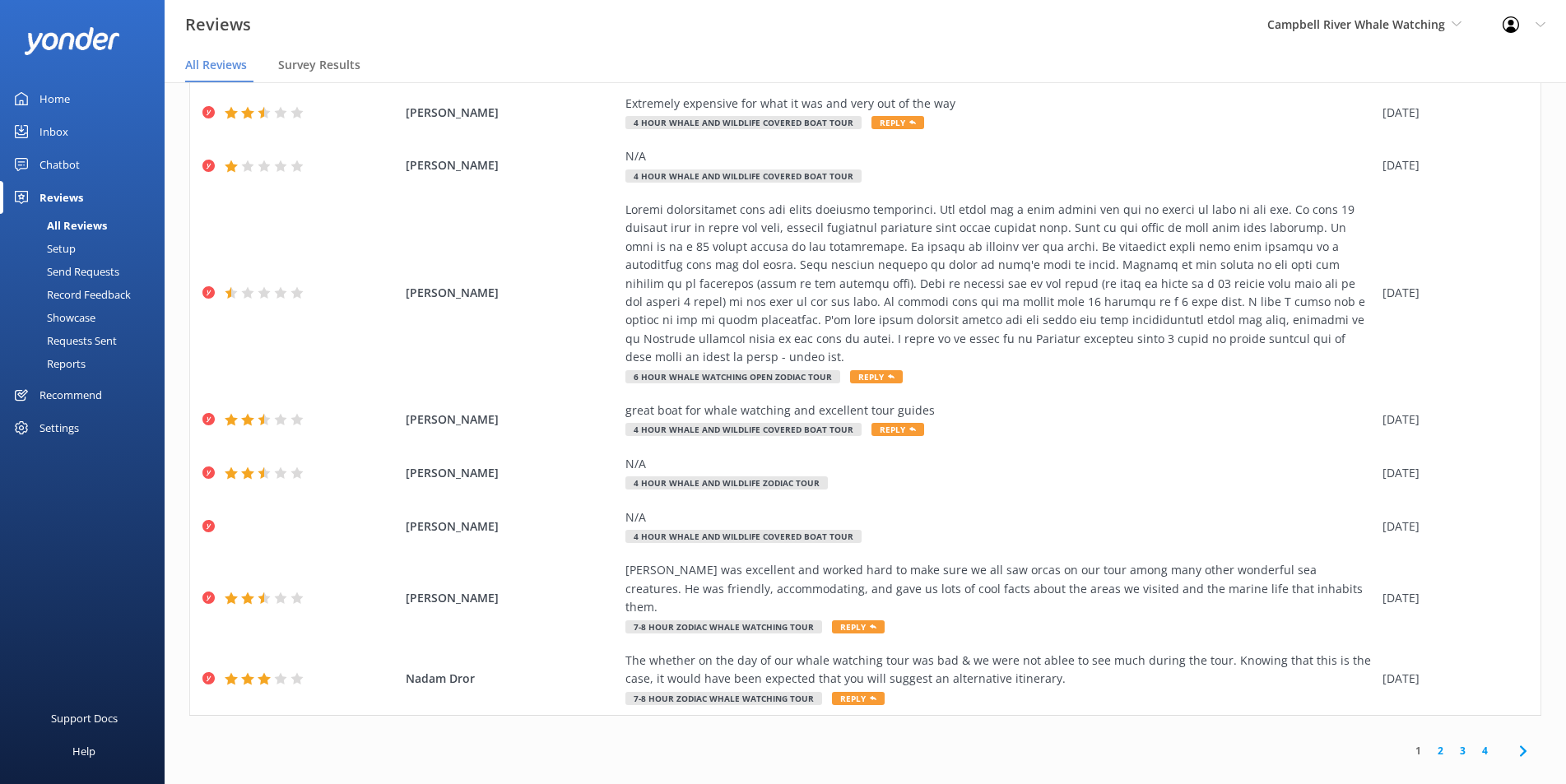
click at [1429, 742] on link "2" at bounding box center [1440, 750] width 23 height 16
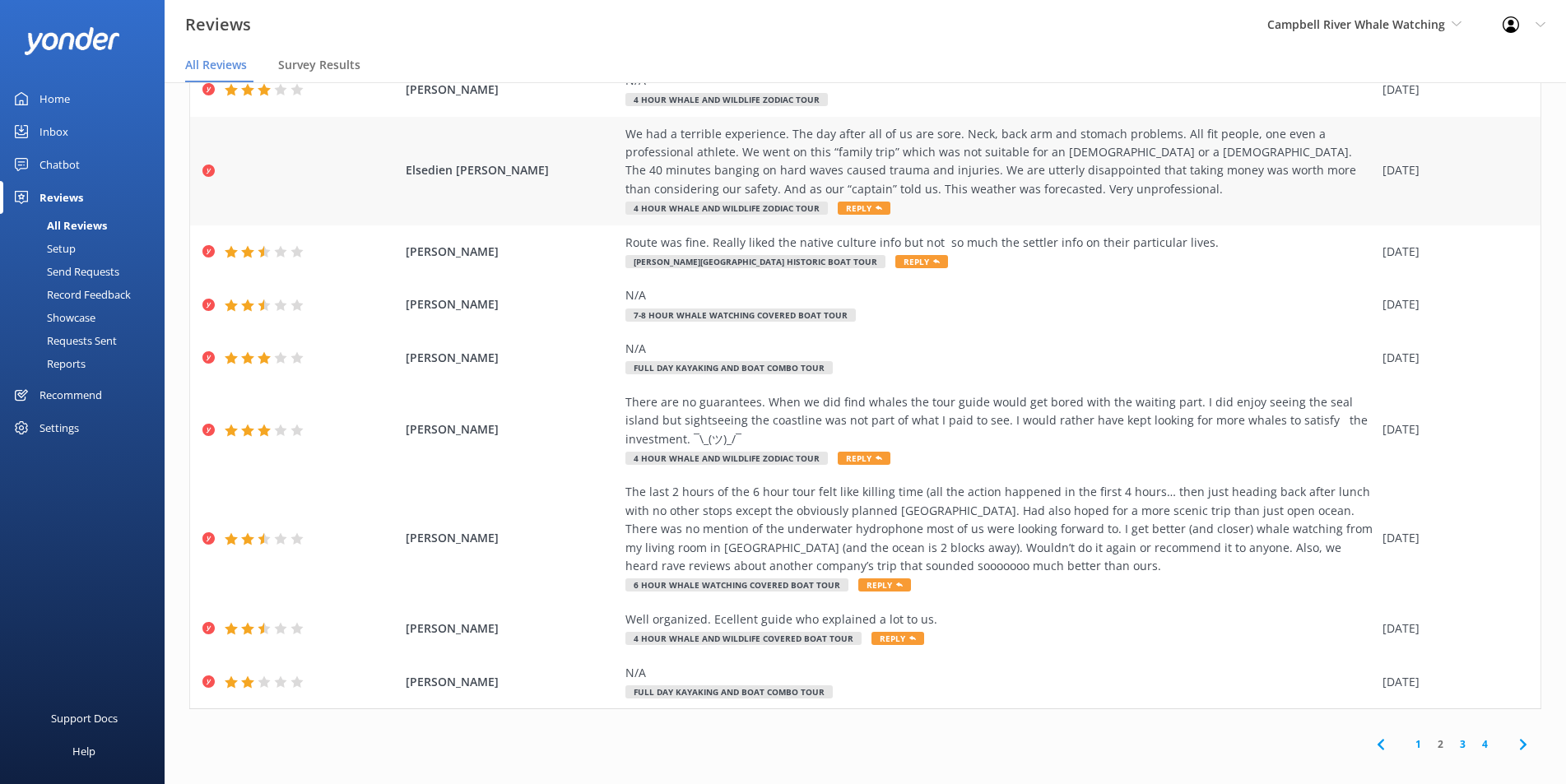
scroll to position [32, 0]
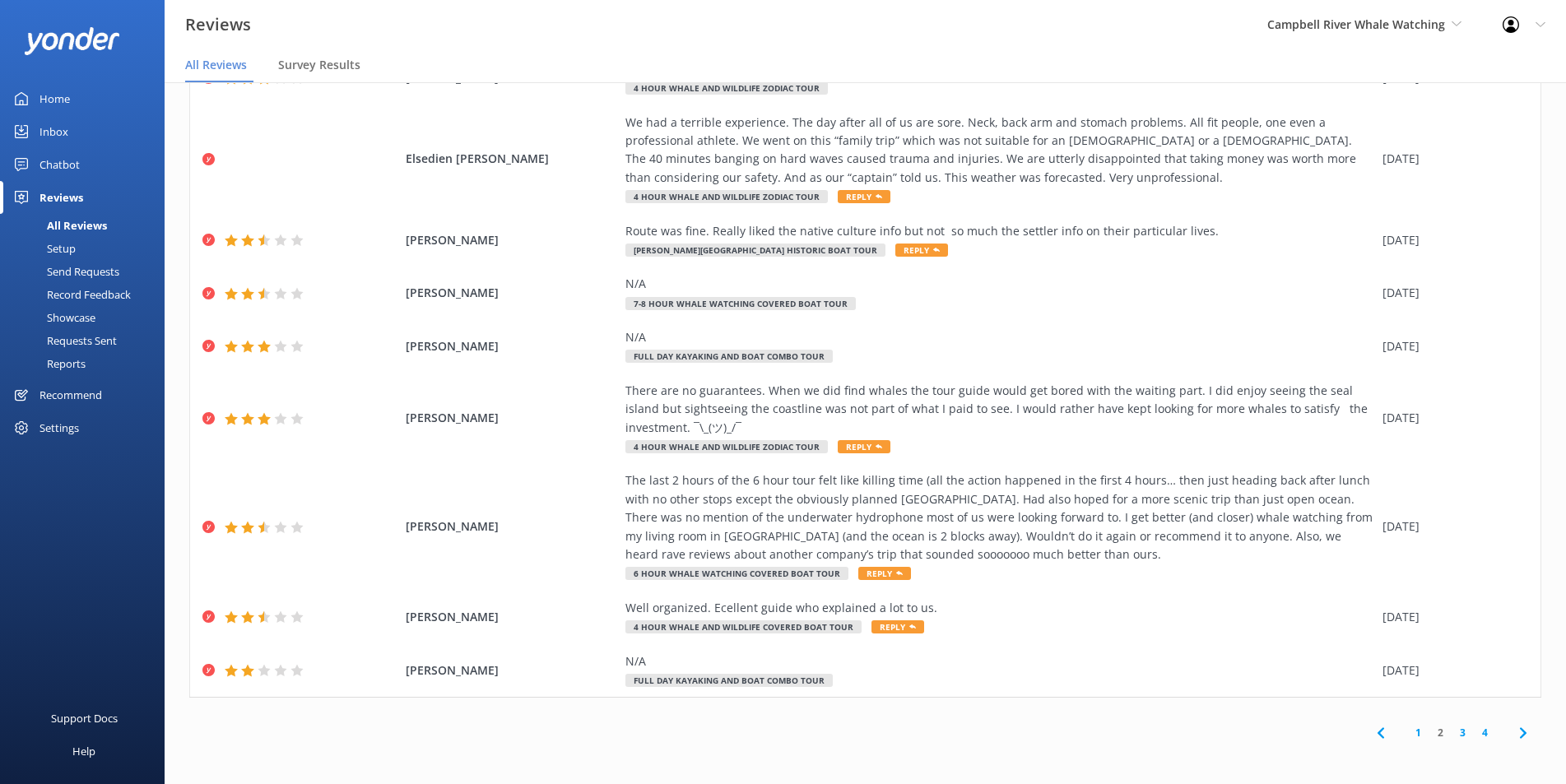
click at [1451, 730] on link "3" at bounding box center [1462, 732] width 23 height 16
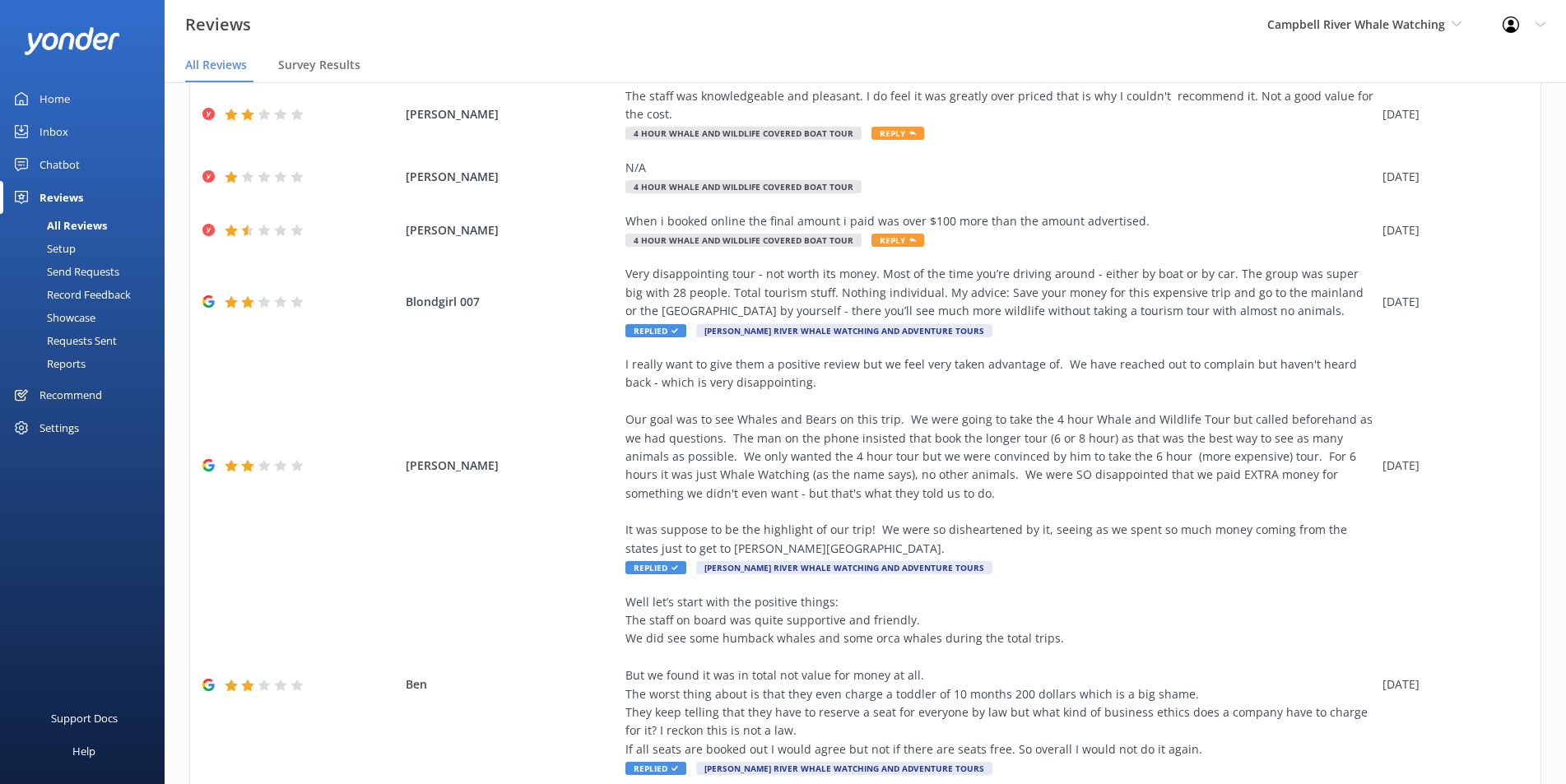
scroll to position [493, 0]
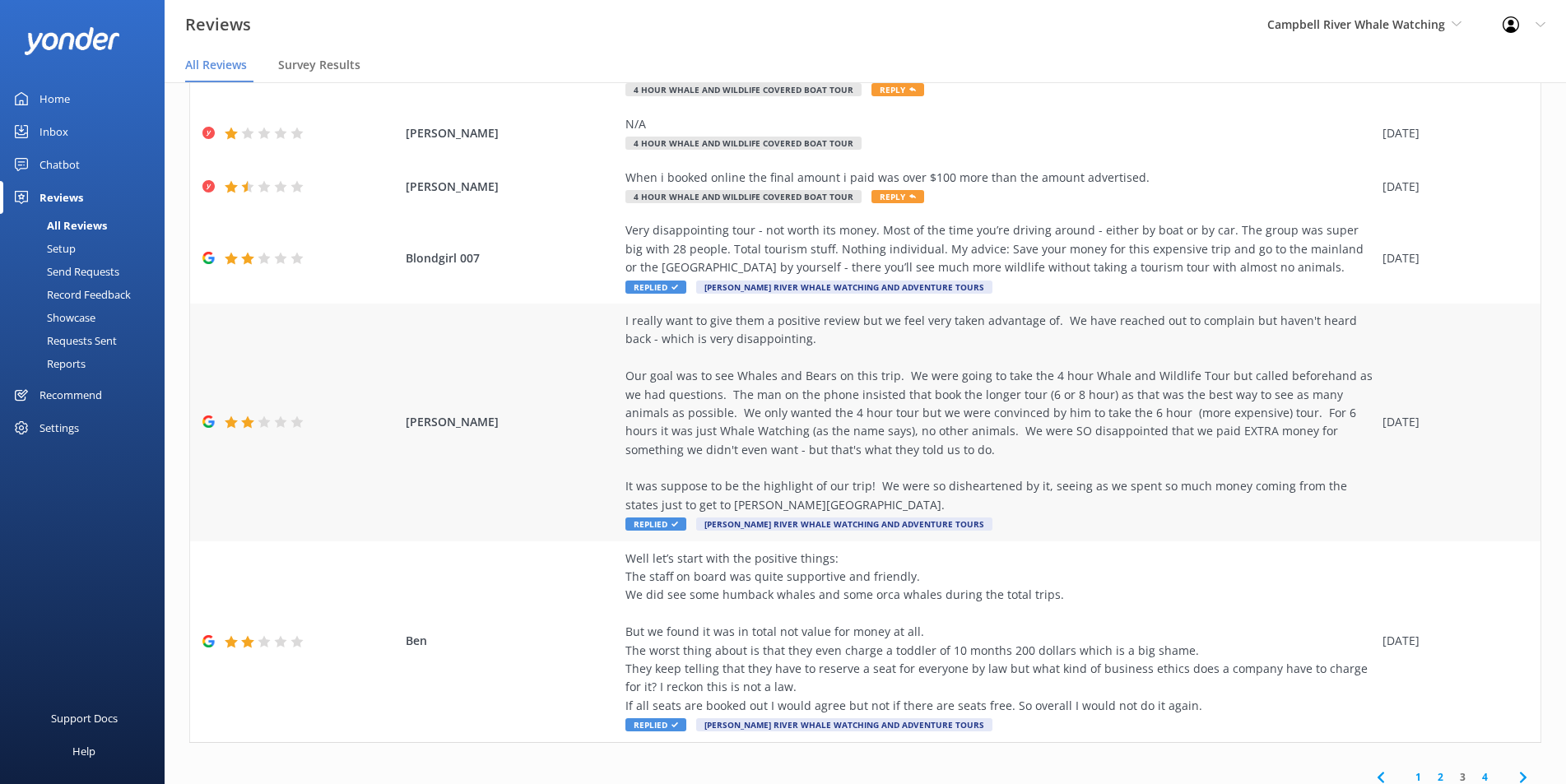
click at [625, 381] on div "I really want to give them a positive review but we feel very taken advantage o…" at bounding box center [999, 412] width 748 height 202
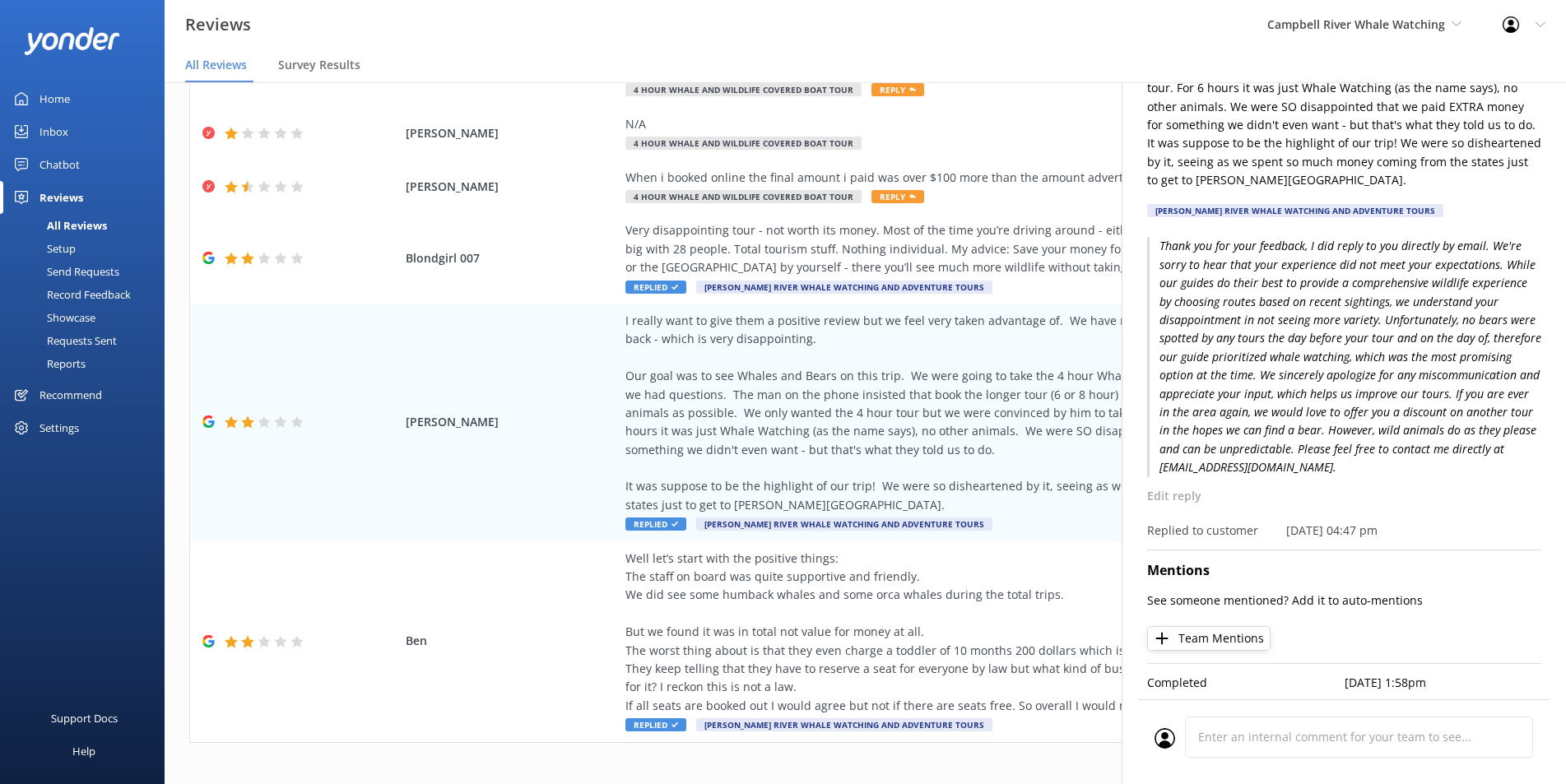
scroll to position [247, 0]
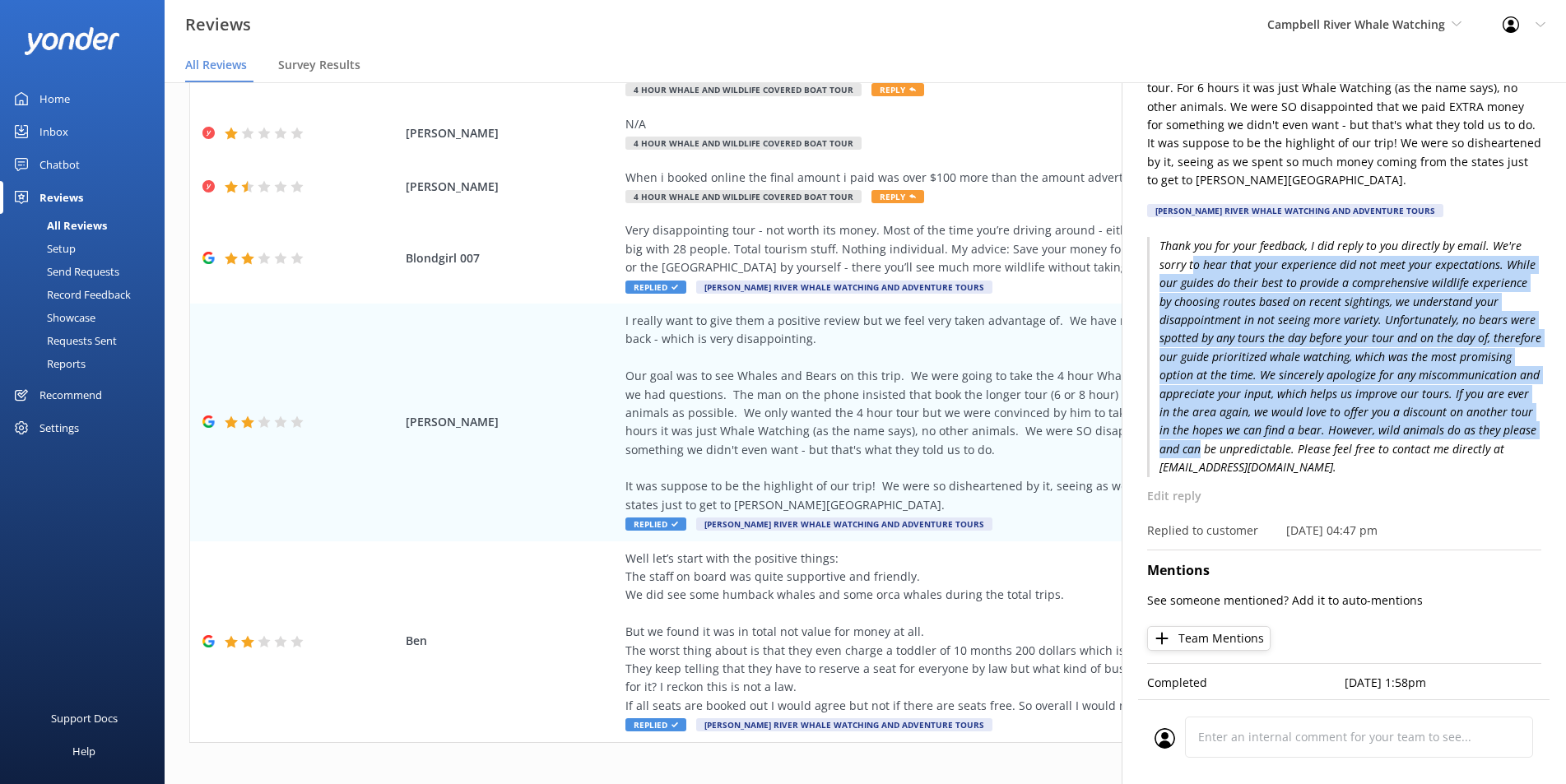
drag, startPoint x: 1193, startPoint y: 257, endPoint x: 1332, endPoint y: 446, distance: 234.6
click at [1332, 446] on p "Thank you for your feedback, I did reply to you directly by email. We're sorry …" at bounding box center [1343, 356] width 394 height 239
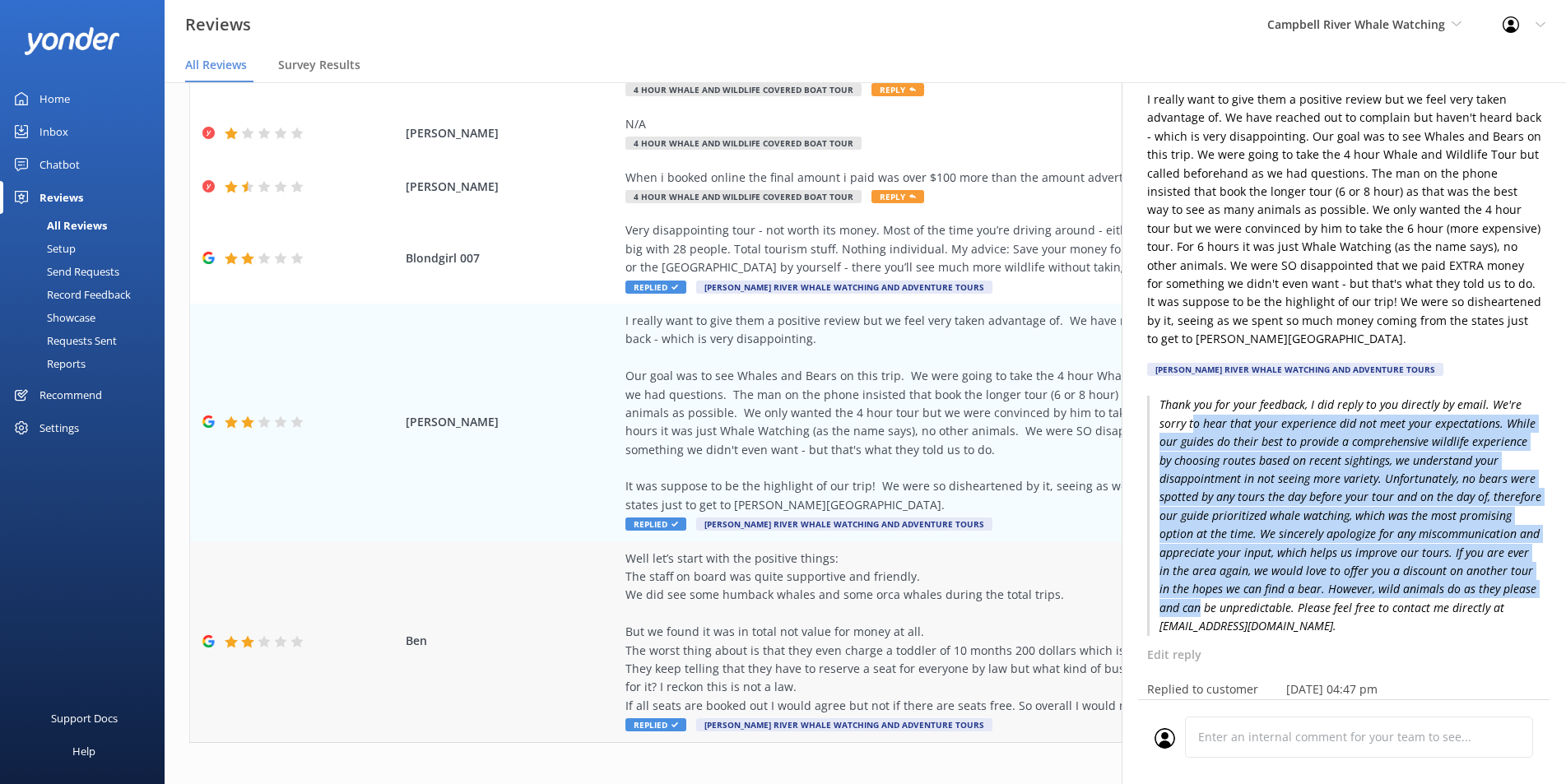
scroll to position [520, 0]
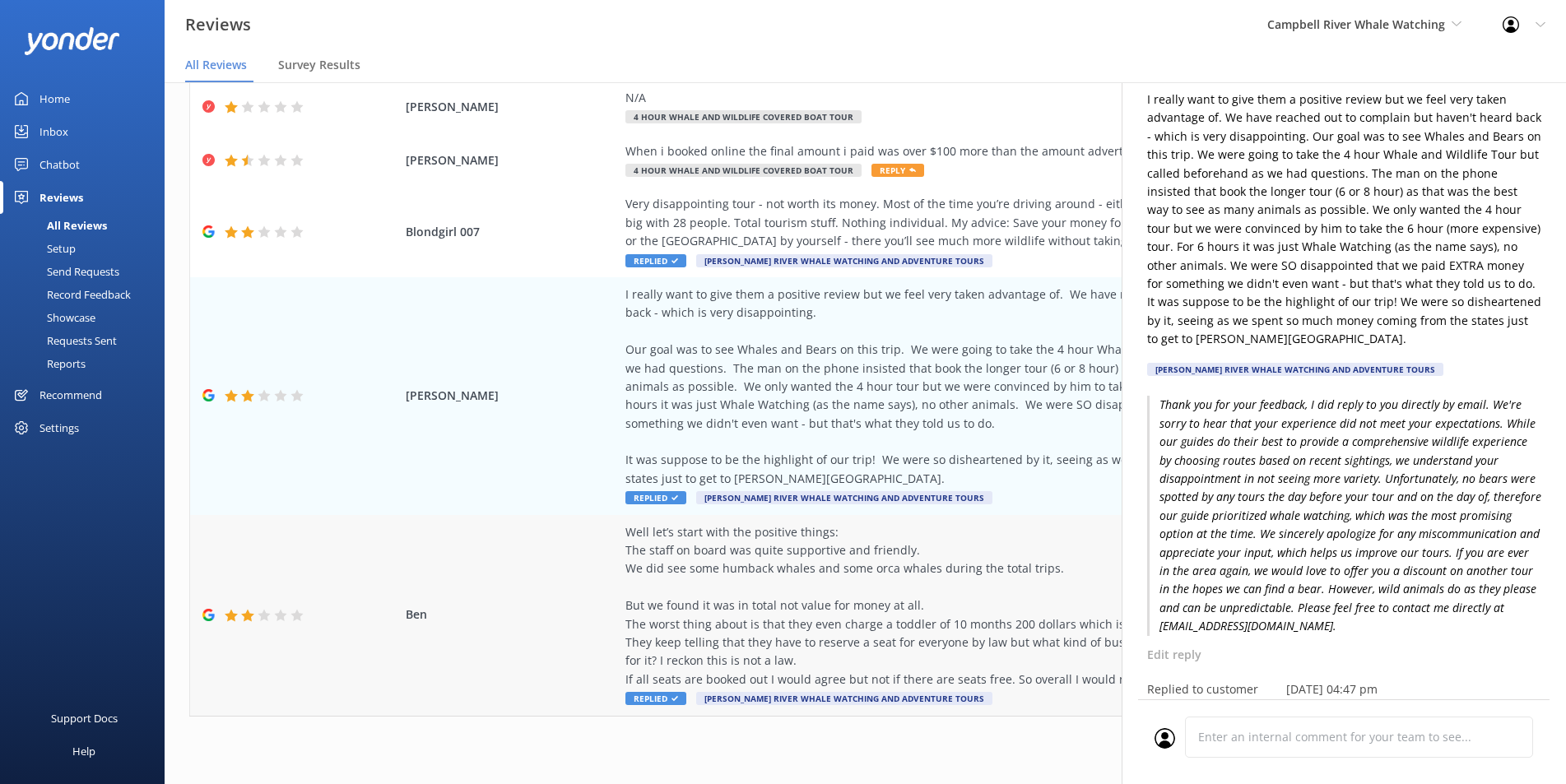
click at [509, 606] on span "Ben" at bounding box center [512, 615] width 212 height 18
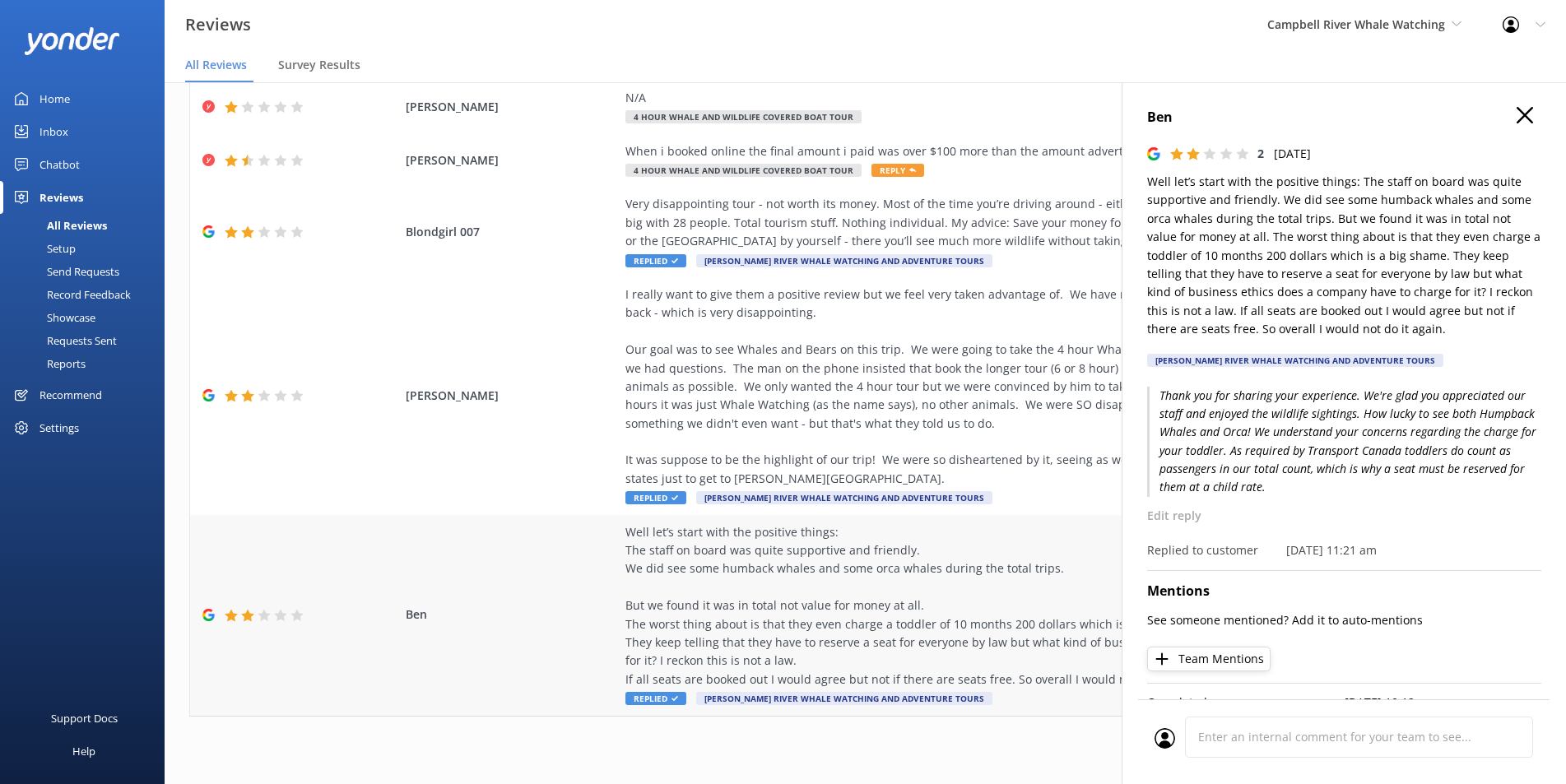
scroll to position [0, 0]
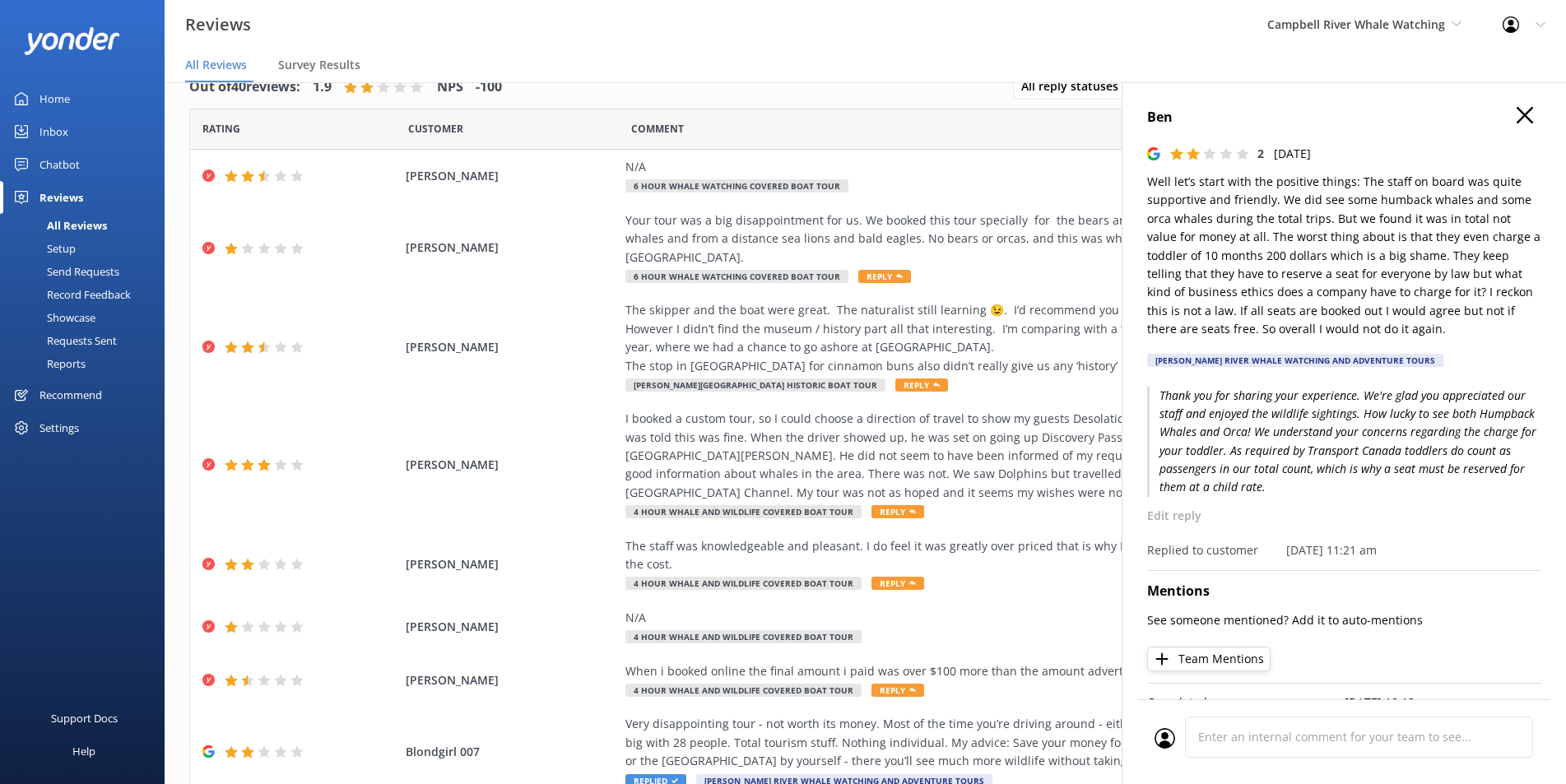
click at [1495, 131] on div "Ben 2 Sat, 3rd Aug 2024 Well let’s start with the positive things: The staff on…" at bounding box center [1343, 242] width 394 height 270
click at [1496, 121] on h4 "Ben" at bounding box center [1343, 117] width 394 height 22
click at [1502, 122] on h4 "Ben" at bounding box center [1343, 117] width 394 height 22
click at [1516, 115] on icon at bounding box center [1524, 115] width 17 height 17
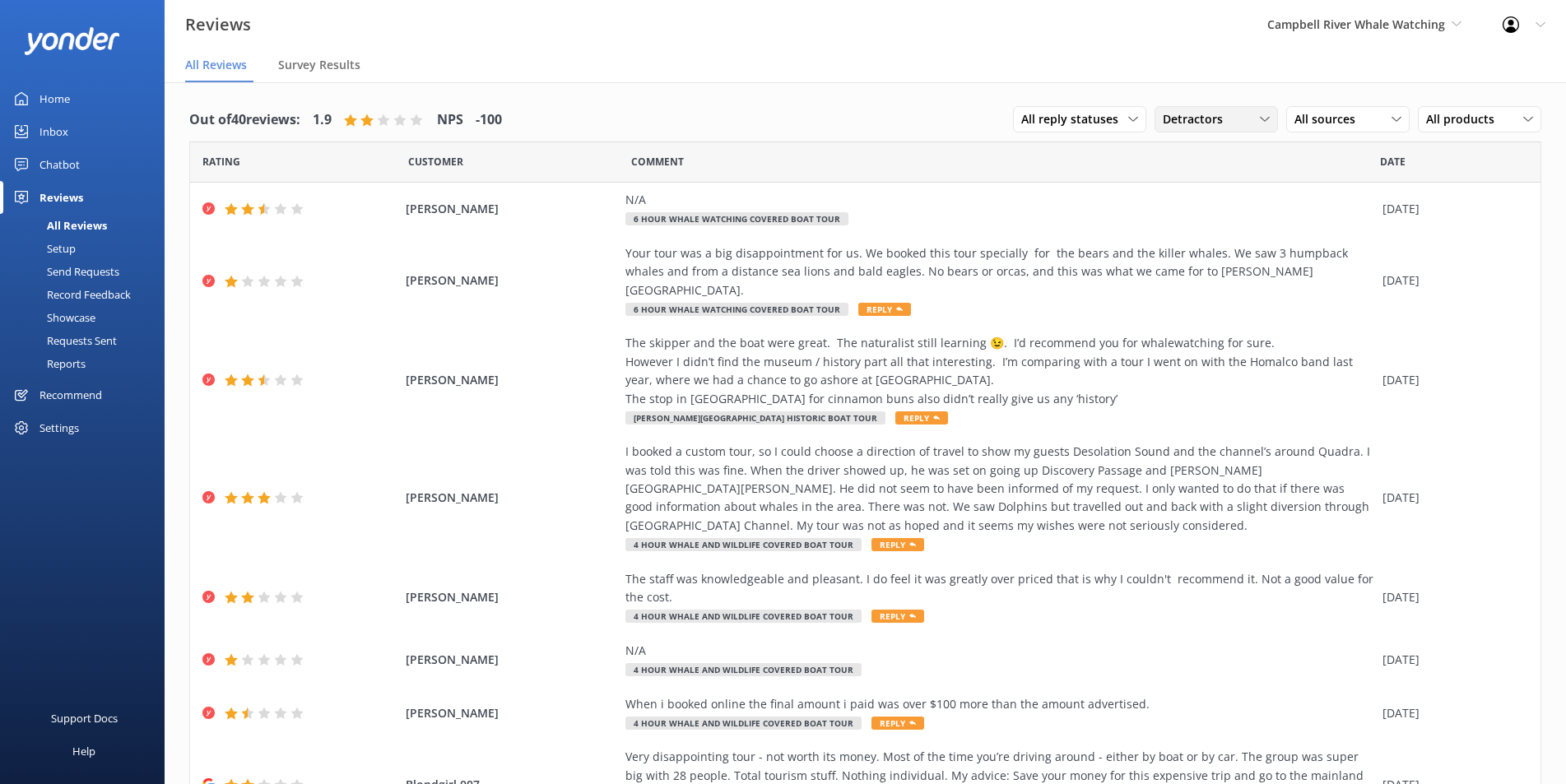
click at [1236, 132] on div "Detractors All ratings Promoters Passives Detractors" at bounding box center [1216, 119] width 123 height 27
click at [1198, 187] on div "Promoters" at bounding box center [1215, 187] width 74 height 17
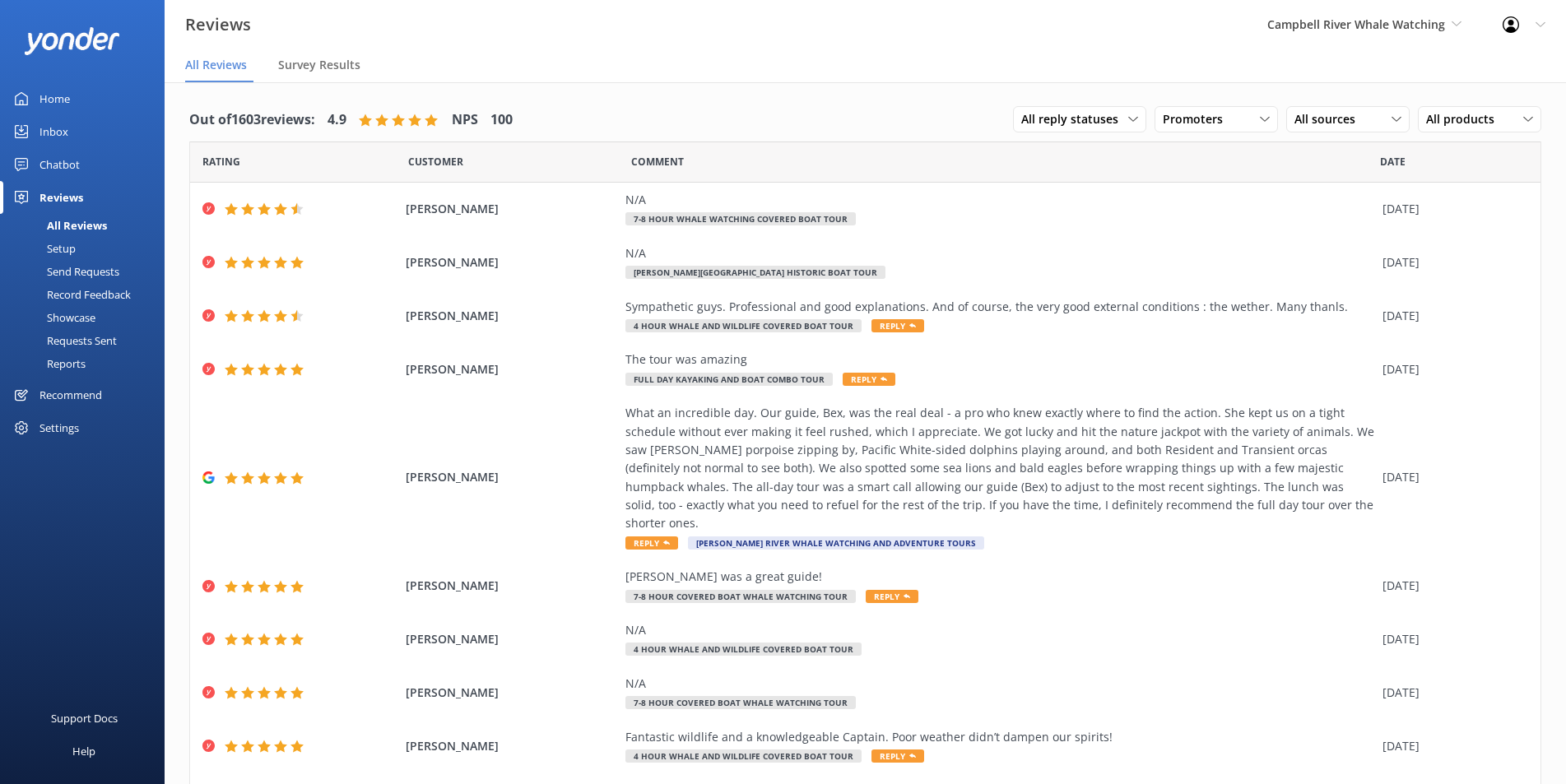
click at [1333, 99] on div "All reply statuses All reply statuses Needs a reply Does not need reply Promote…" at bounding box center [1277, 119] width 528 height 42
click at [1326, 111] on span "All sources" at bounding box center [1329, 119] width 71 height 18
click at [1334, 267] on link "Google reviews" at bounding box center [1360, 252] width 147 height 32
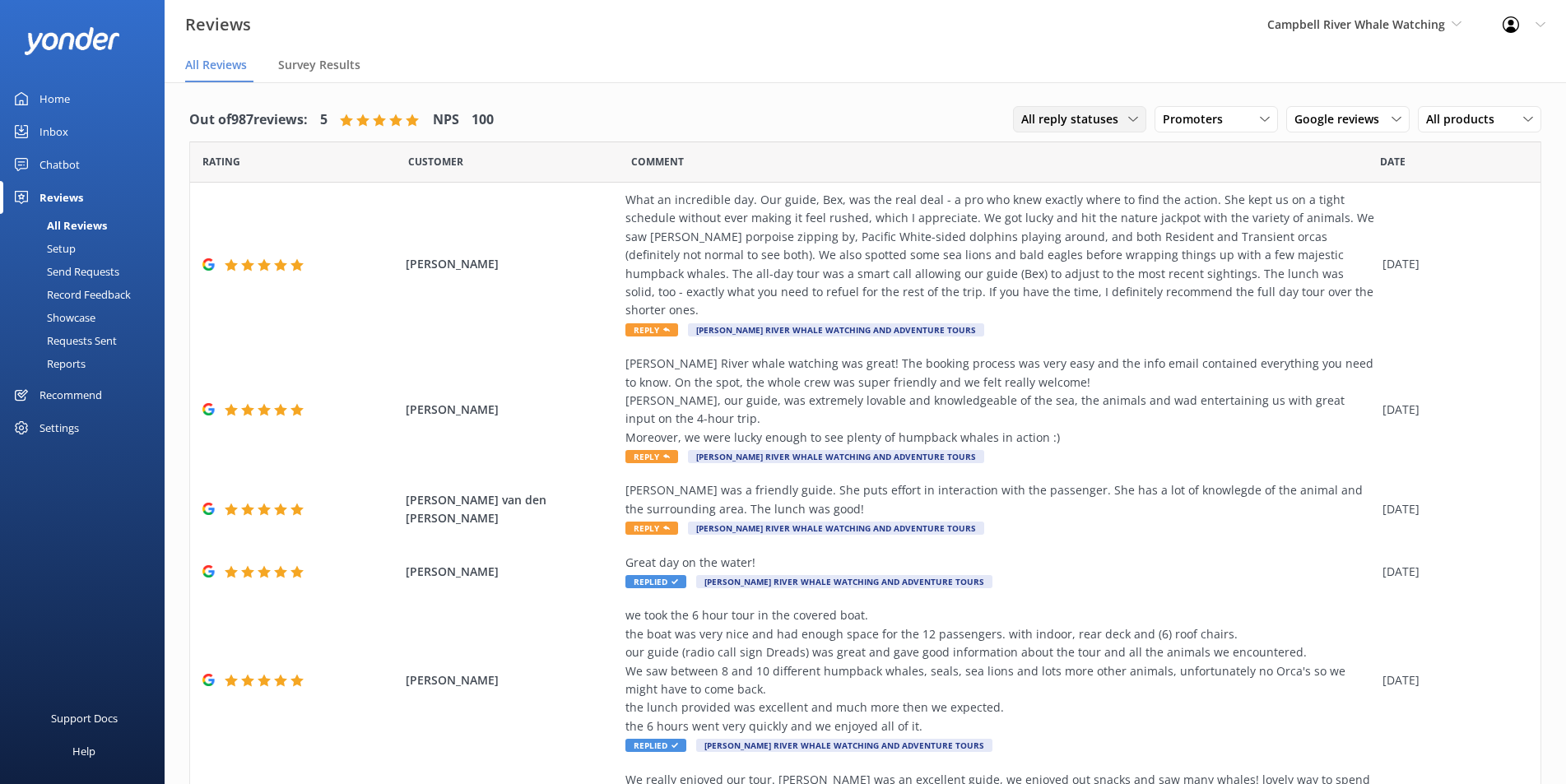
click at [1084, 117] on span "All reply statuses" at bounding box center [1074, 119] width 107 height 18
click at [1160, 105] on div "All reply statuses All reply statuses Needs a reply Does not need reply Promote…" at bounding box center [1277, 119] width 528 height 42
click at [1163, 110] on span "Promoters" at bounding box center [1198, 119] width 70 height 18
click at [1186, 157] on div "All ratings" at bounding box center [1187, 153] width 48 height 17
